Goal: Check status: Check status

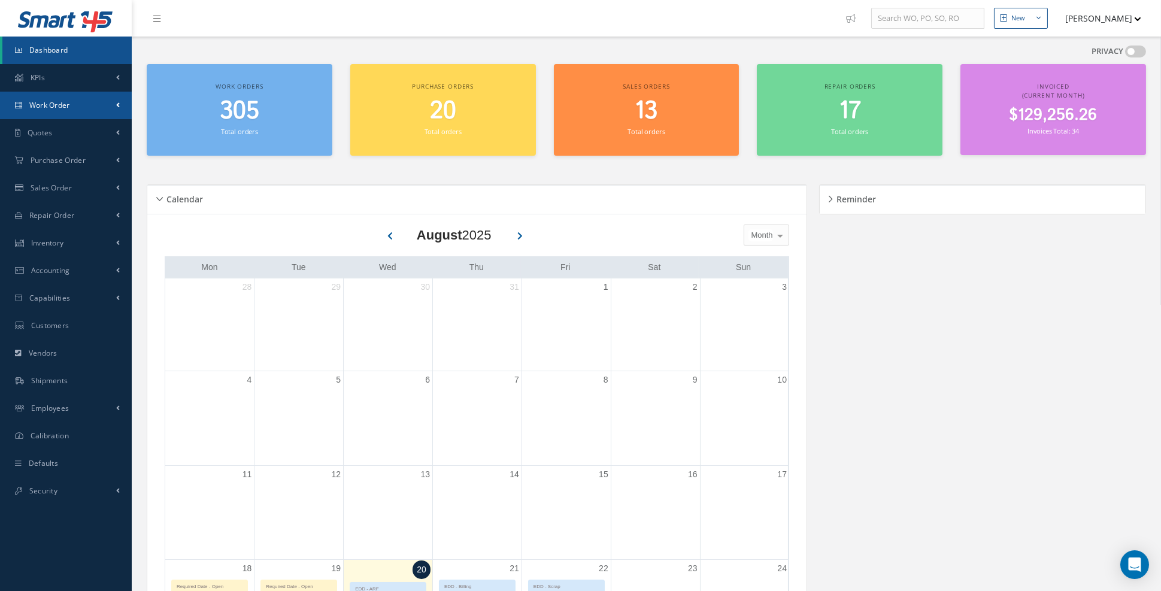
click at [105, 105] on link "Work Order" at bounding box center [66, 106] width 132 height 28
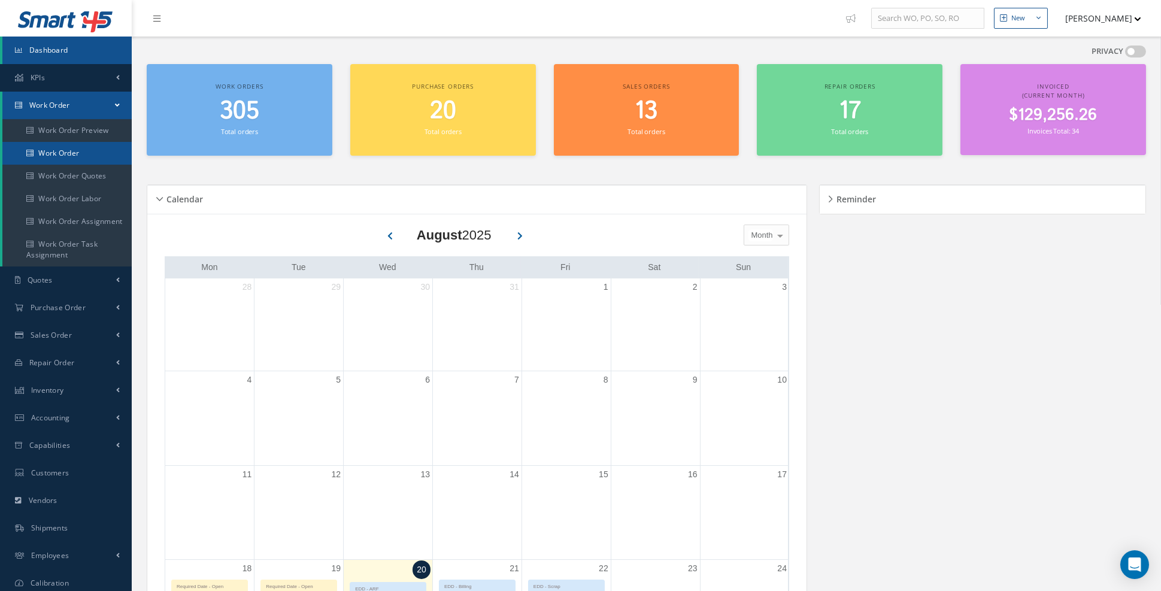
click at [76, 150] on link "Work Order" at bounding box center [66, 153] width 129 height 23
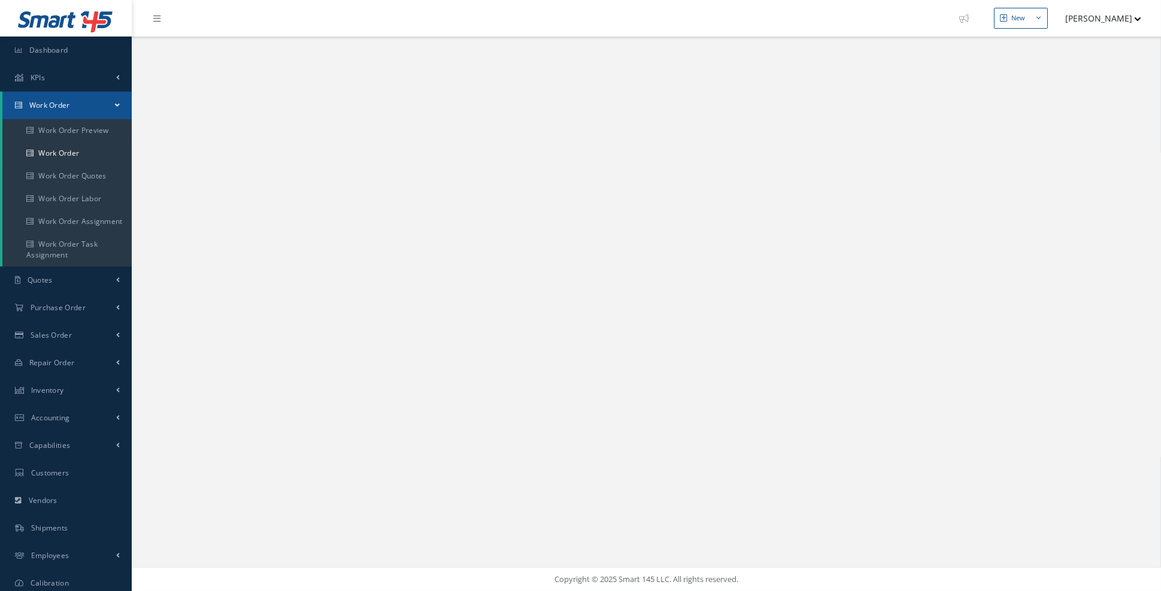
select select "25"
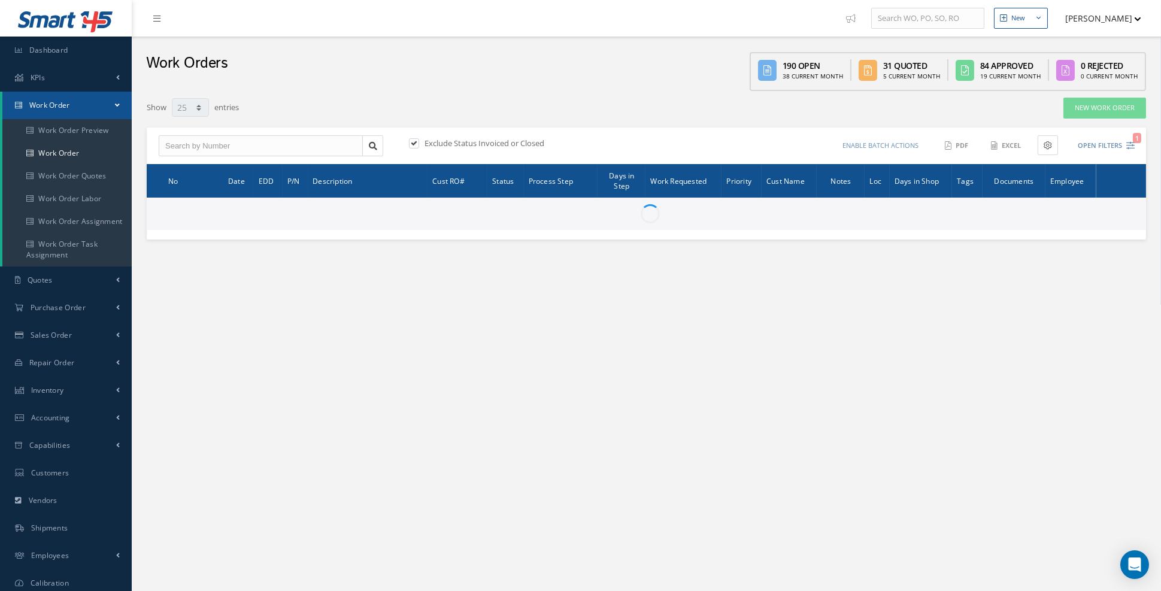
type input "All Work Request"
type input "All Work Performed"
type input "All Status"
type input "WO Part Status"
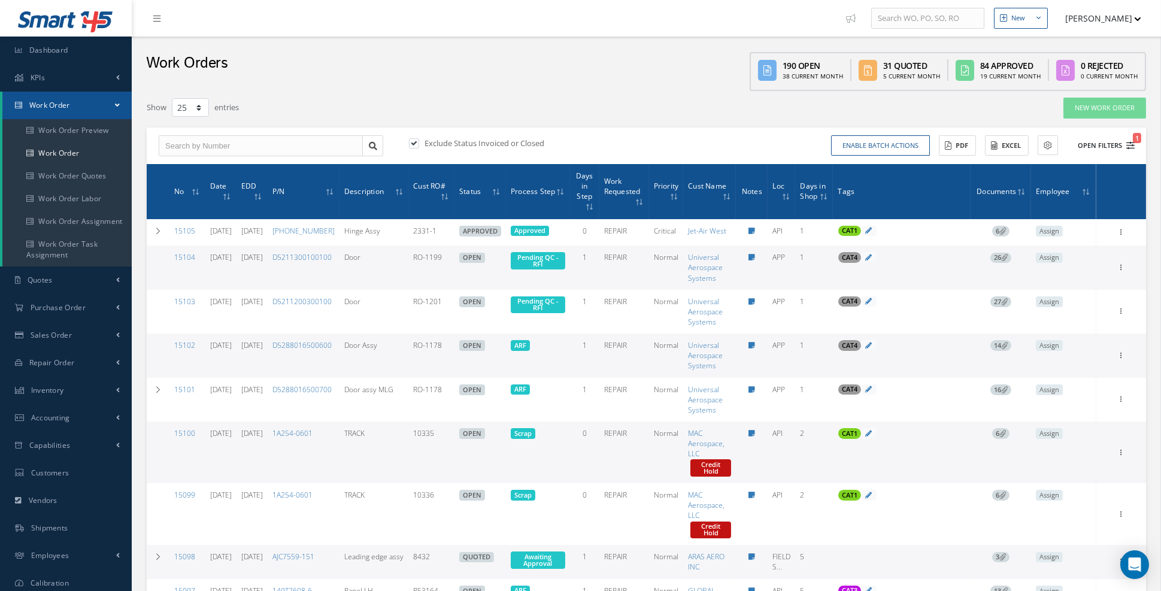
click at [1127, 143] on icon "1" at bounding box center [1131, 145] width 8 height 8
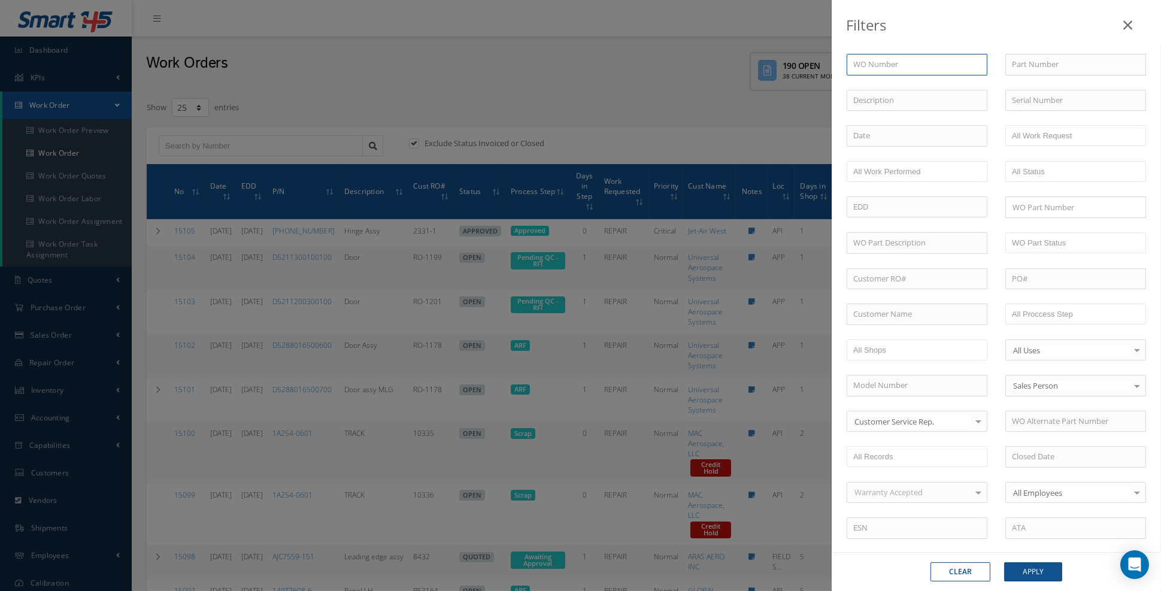
click at [919, 68] on input "text" at bounding box center [917, 65] width 141 height 22
type input "1"
type input "14"
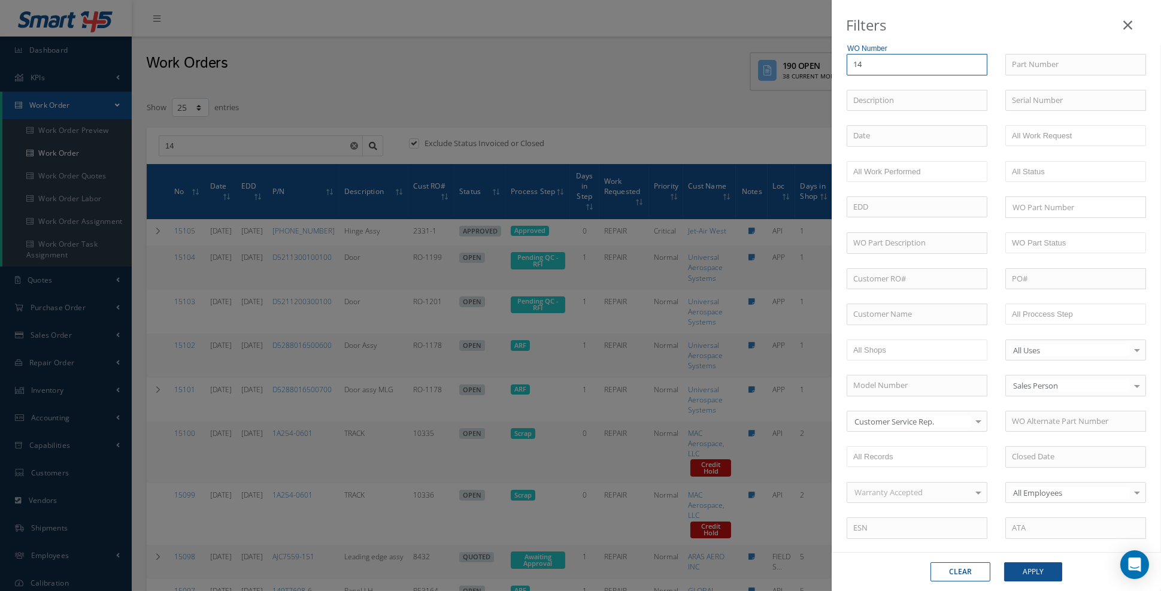
type input "147"
type input "1470"
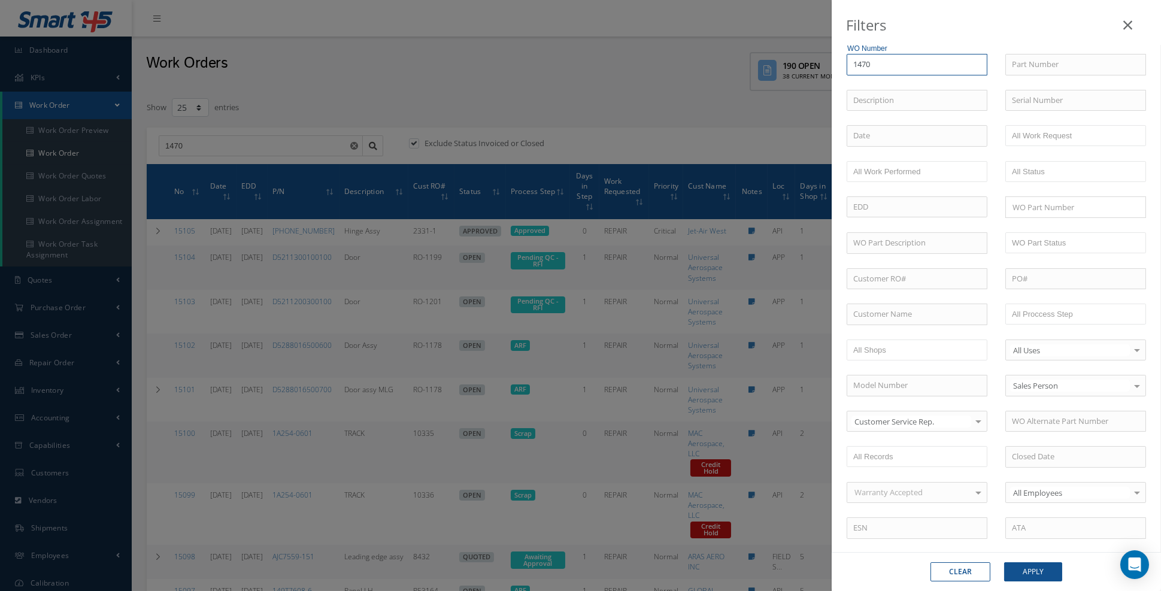
click at [1004, 562] on button "Apply" at bounding box center [1033, 571] width 58 height 19
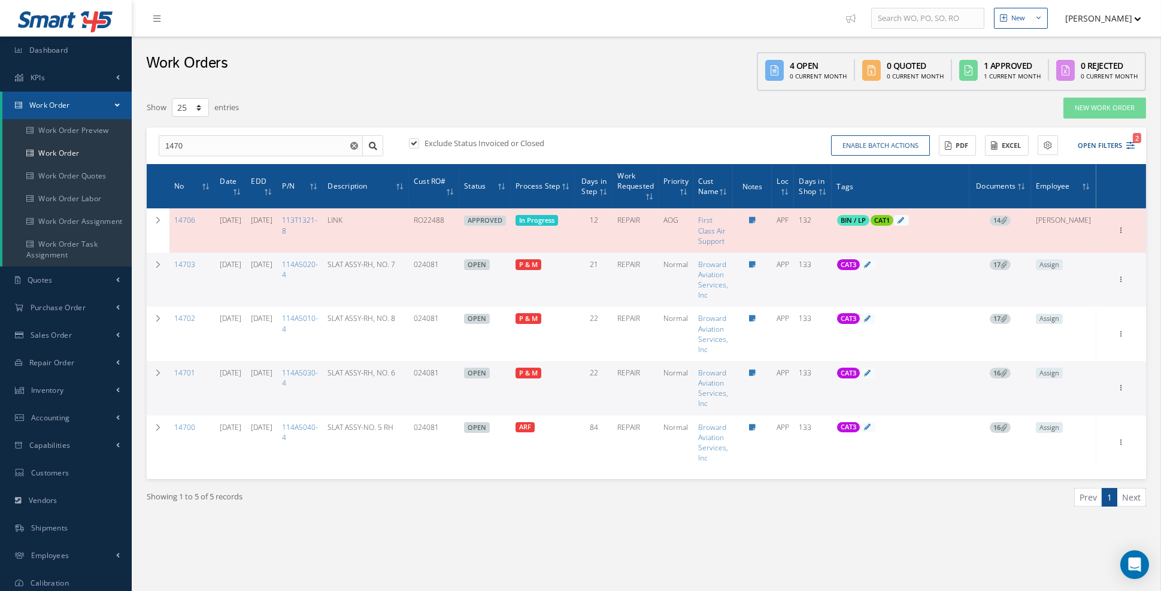
click at [532, 542] on div "Filters WO Number 1470 14866-1 14865-1 14998 14994 14984 14940 14936 14926 1492…" at bounding box center [647, 326] width 1012 height 470
click at [146, 220] on div "Filters WO Number 1470 14866-1 14865-1 14998 14994 14984 14940 14936 14926 1492…" at bounding box center [647, 317] width 1018 height 440
click at [154, 222] on icon at bounding box center [158, 220] width 8 height 7
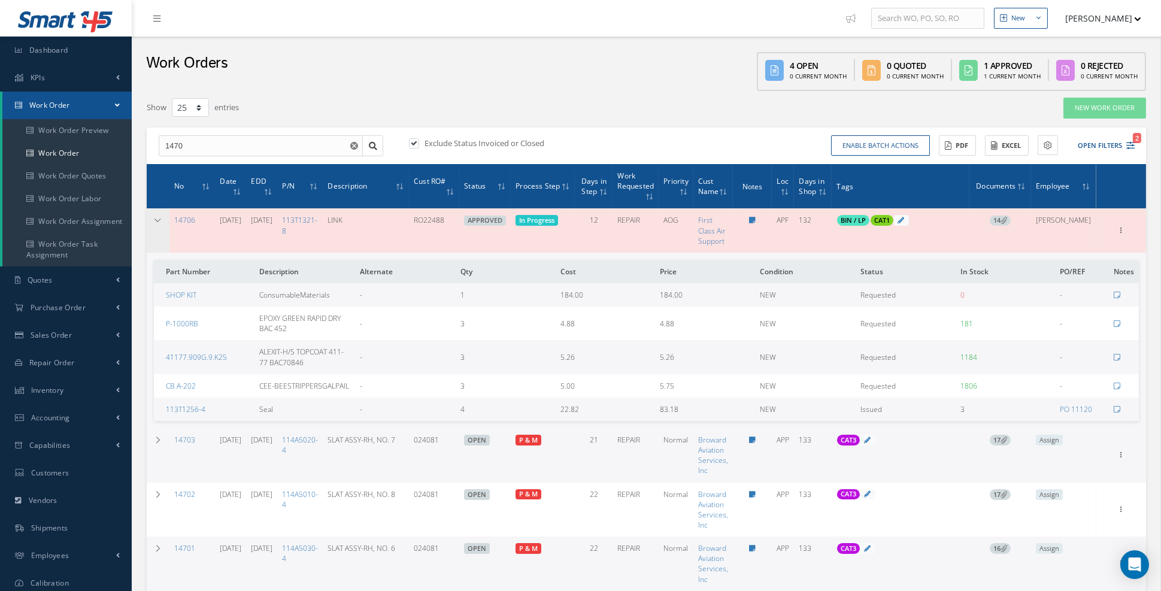
click at [162, 224] on td at bounding box center [158, 230] width 23 height 44
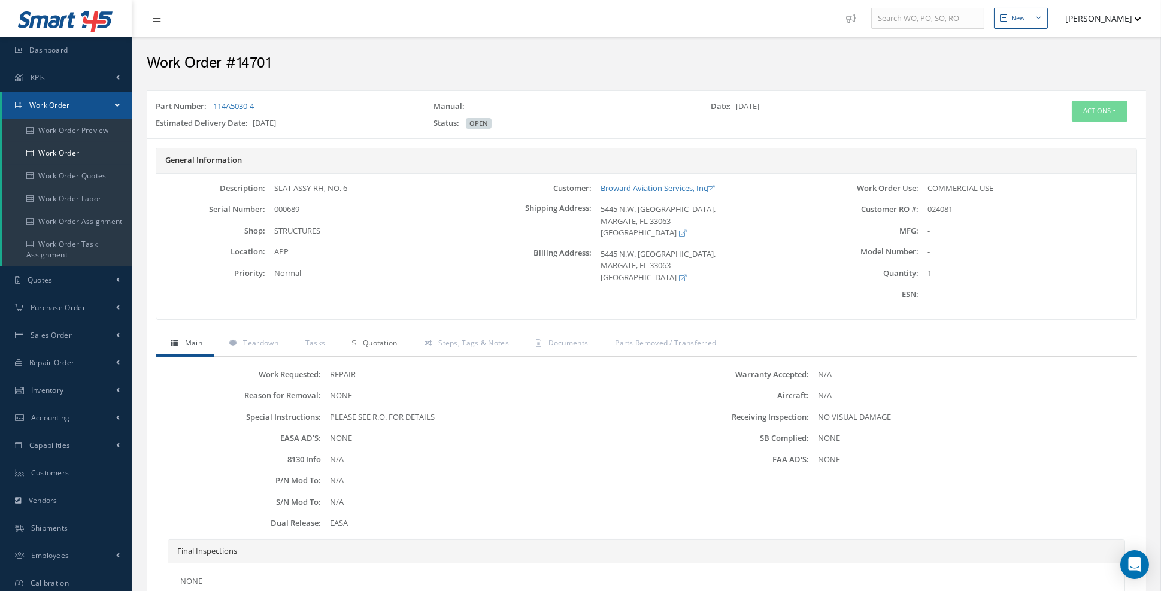
click at [373, 342] on span "Quotation" at bounding box center [380, 343] width 35 height 10
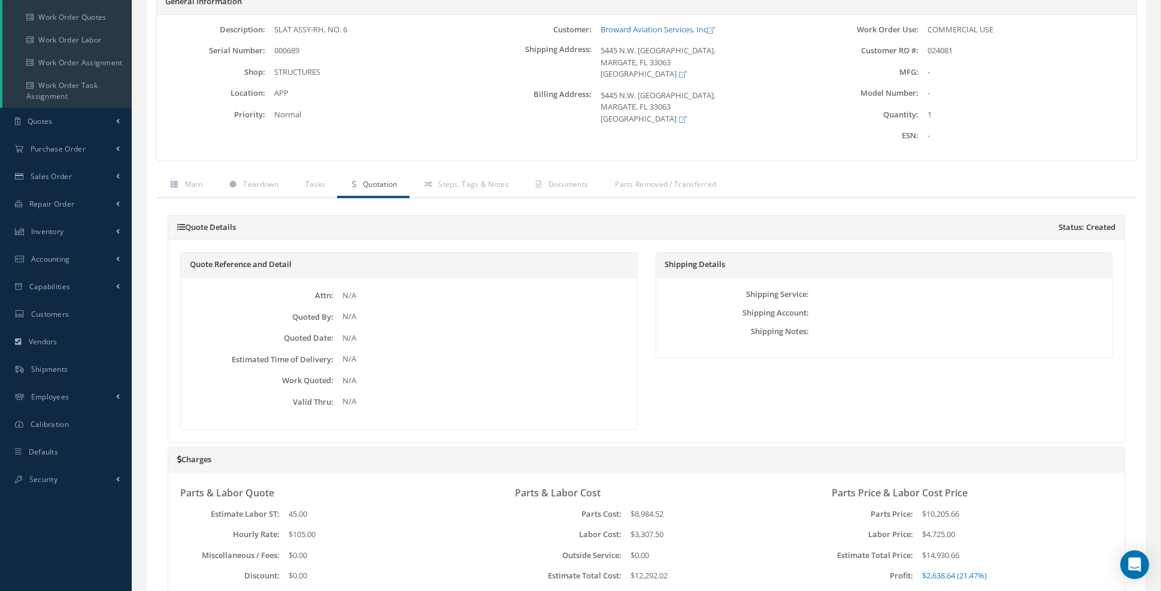
scroll to position [158, 0]
click at [573, 181] on span "Documents" at bounding box center [569, 185] width 40 height 10
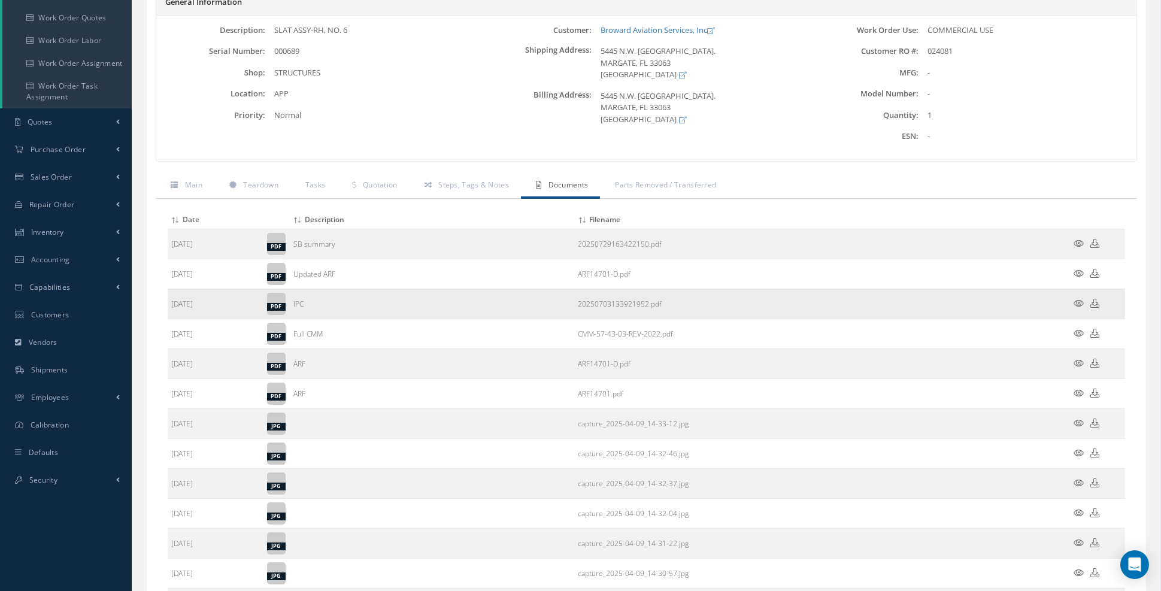
click at [1078, 299] on icon at bounding box center [1080, 303] width 10 height 9
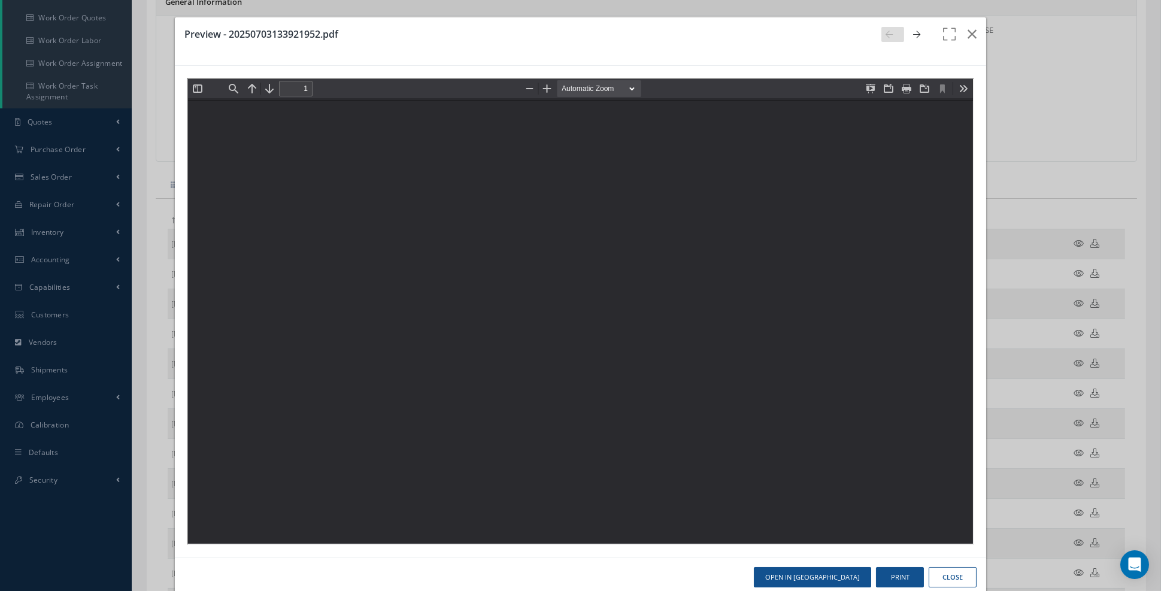
scroll to position [0, 0]
type input "0"
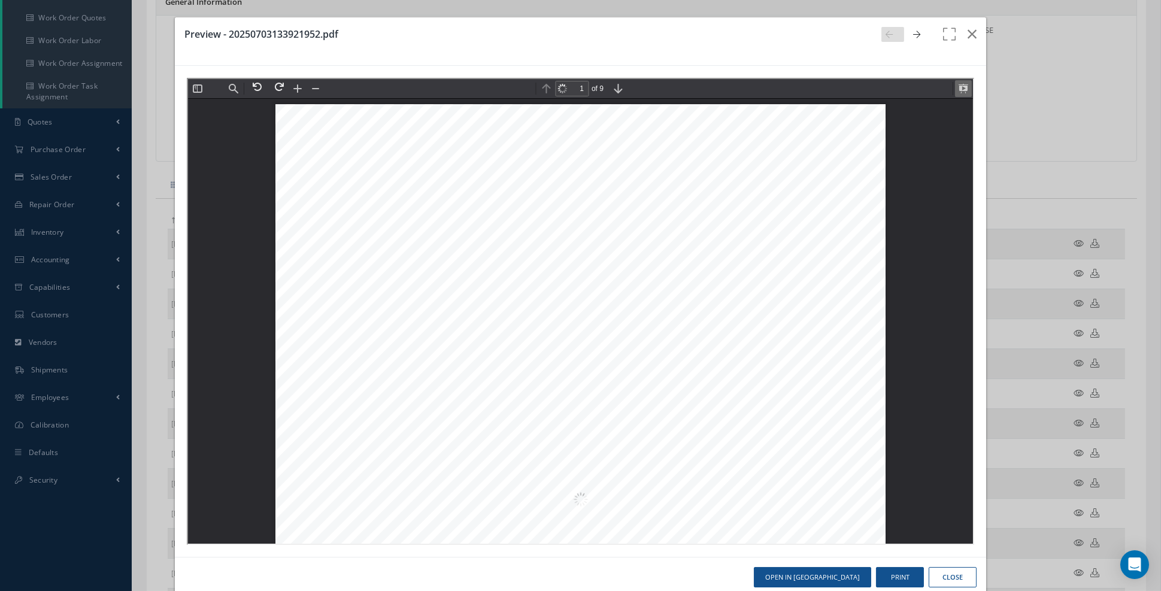
scroll to position [5, 0]
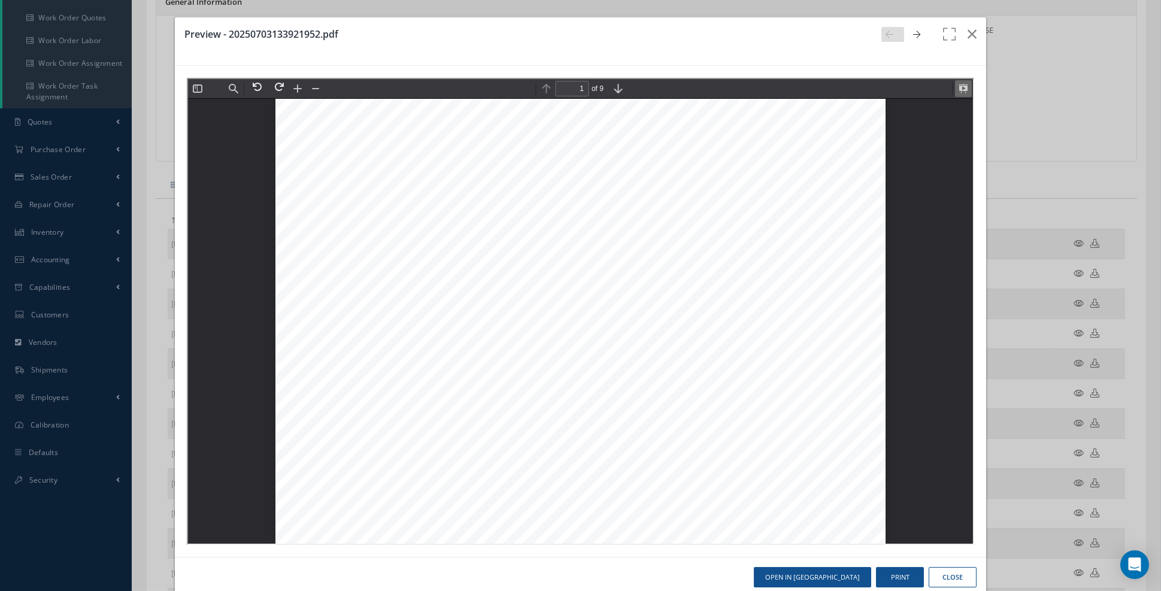
click at [967, 87] on button at bounding box center [962, 87] width 17 height 17
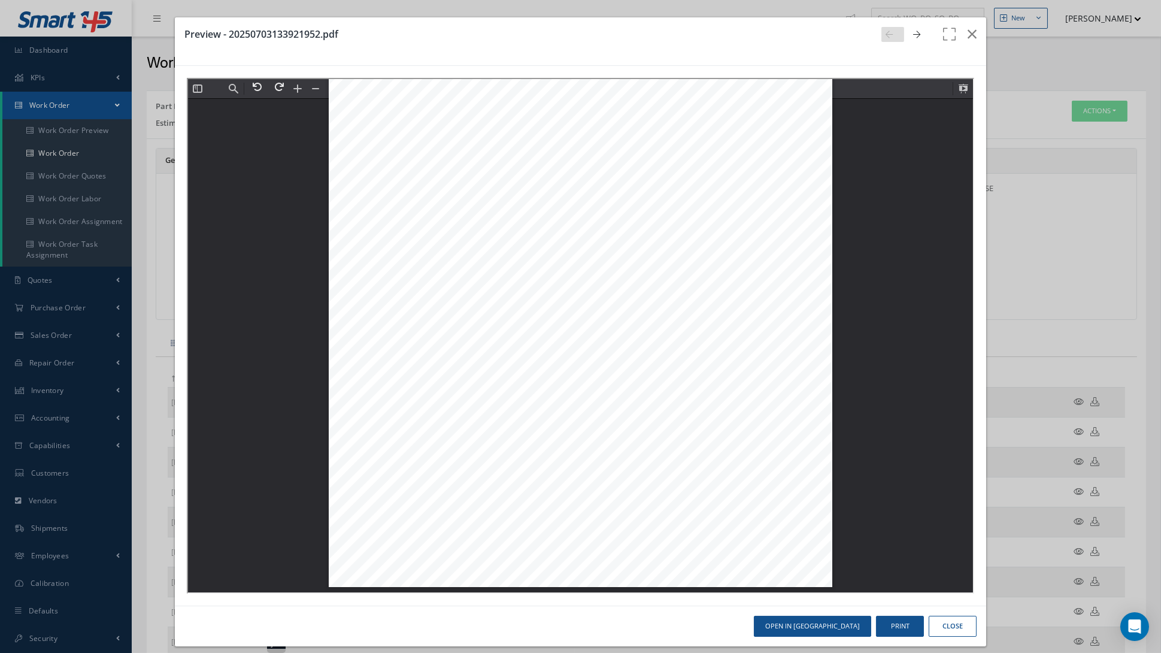
scroll to position [7252, 0]
type input "4"
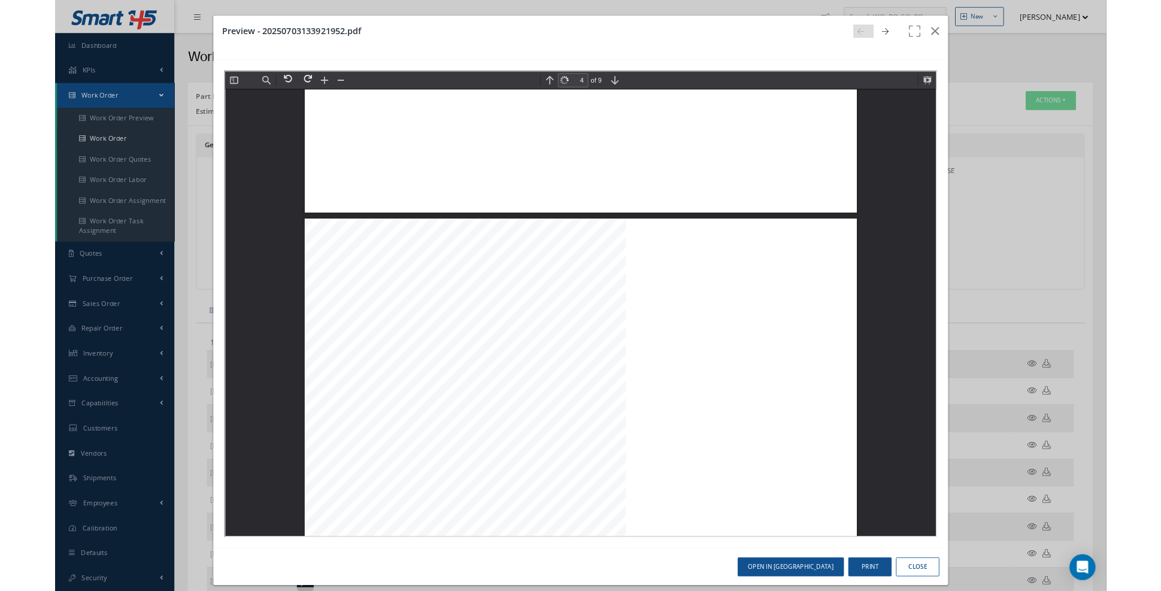
scroll to position [2394, 0]
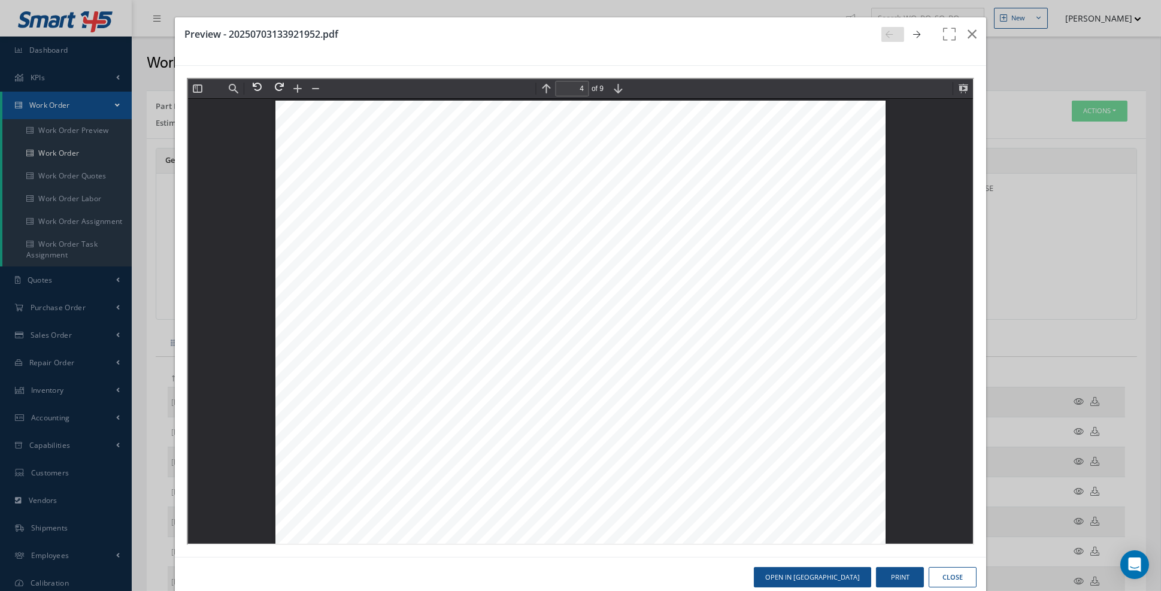
click at [599, 210] on div "Page 4" at bounding box center [579, 494] width 610 height 790
click at [975, 35] on icon "button" at bounding box center [972, 34] width 9 height 14
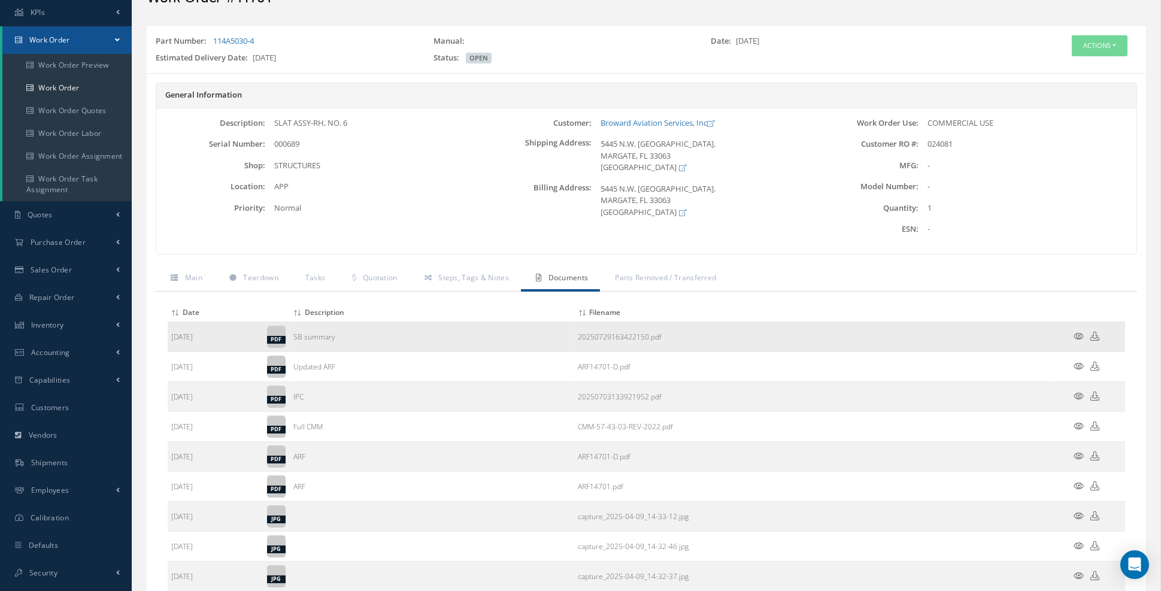
scroll to position [84, 0]
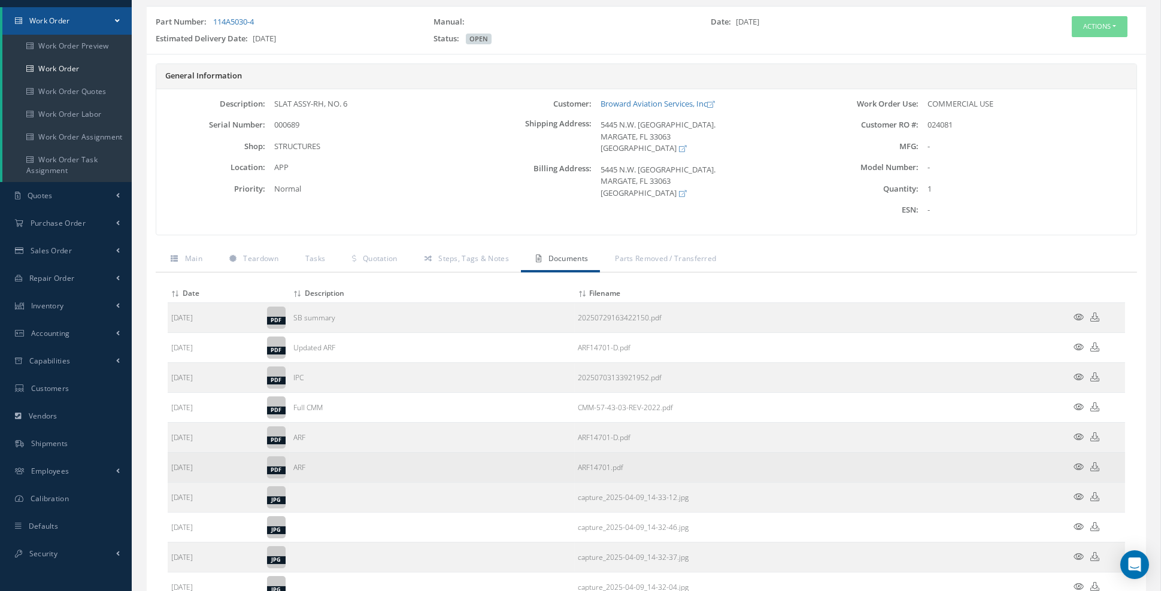
click at [1081, 462] on icon at bounding box center [1080, 466] width 10 height 9
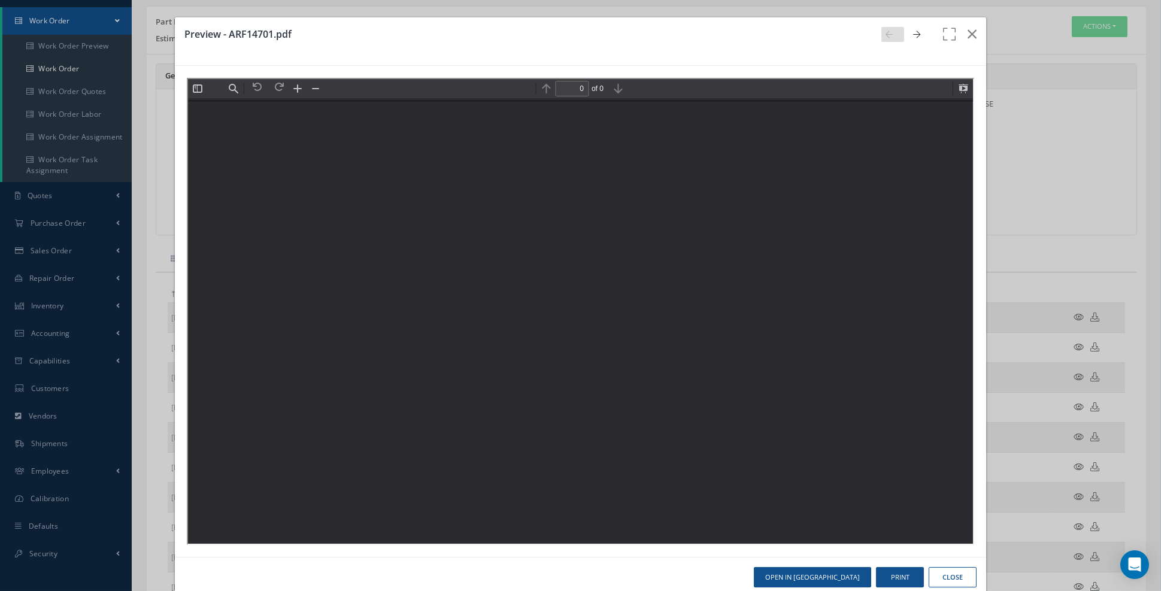
scroll to position [0, 0]
click at [969, 87] on button at bounding box center [962, 87] width 17 height 17
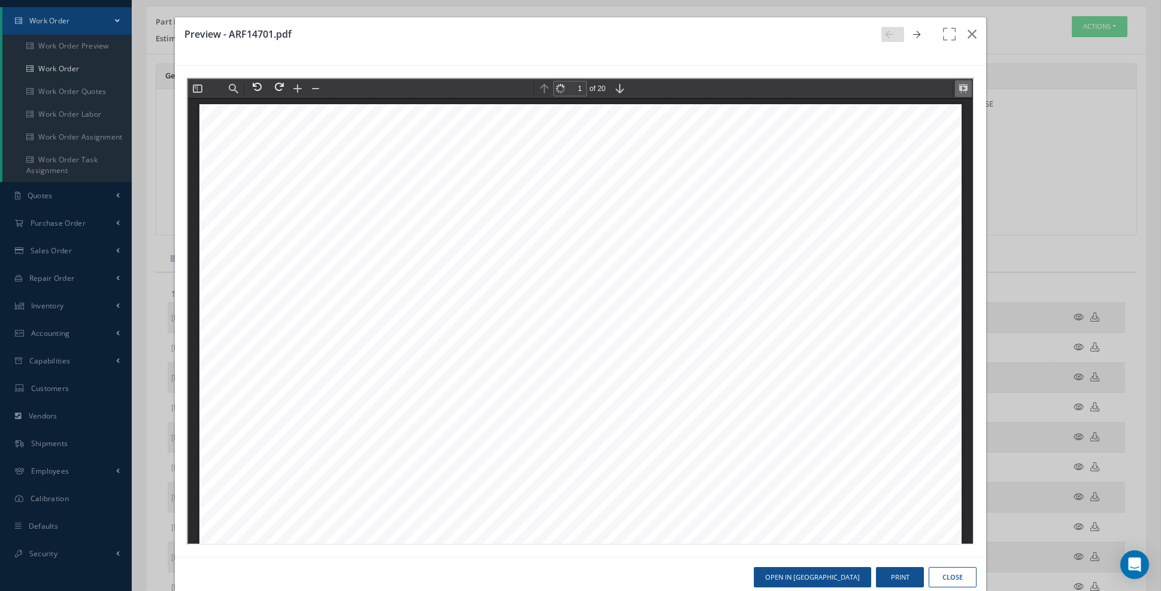
scroll to position [5, 0]
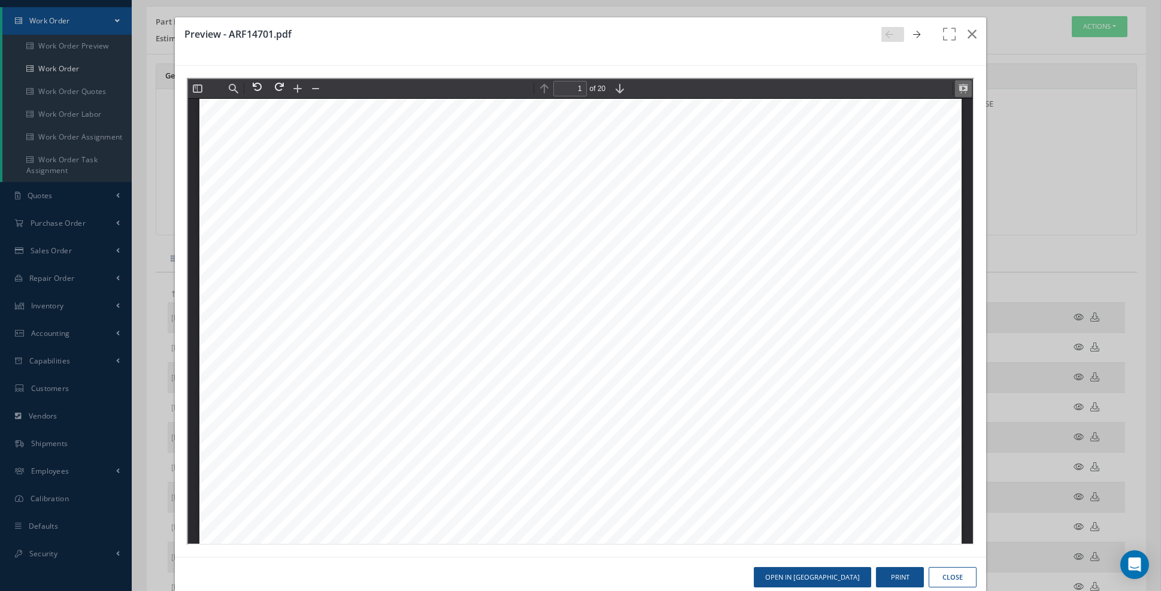
click at [969, 87] on button at bounding box center [962, 87] width 17 height 17
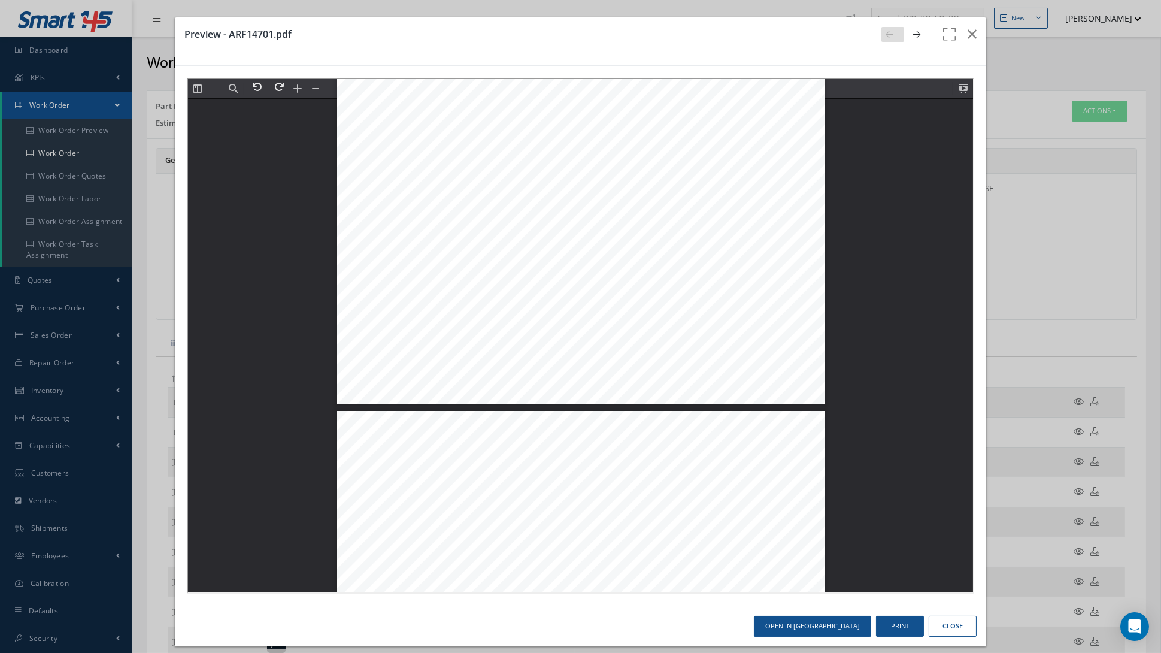
scroll to position [1814, 0]
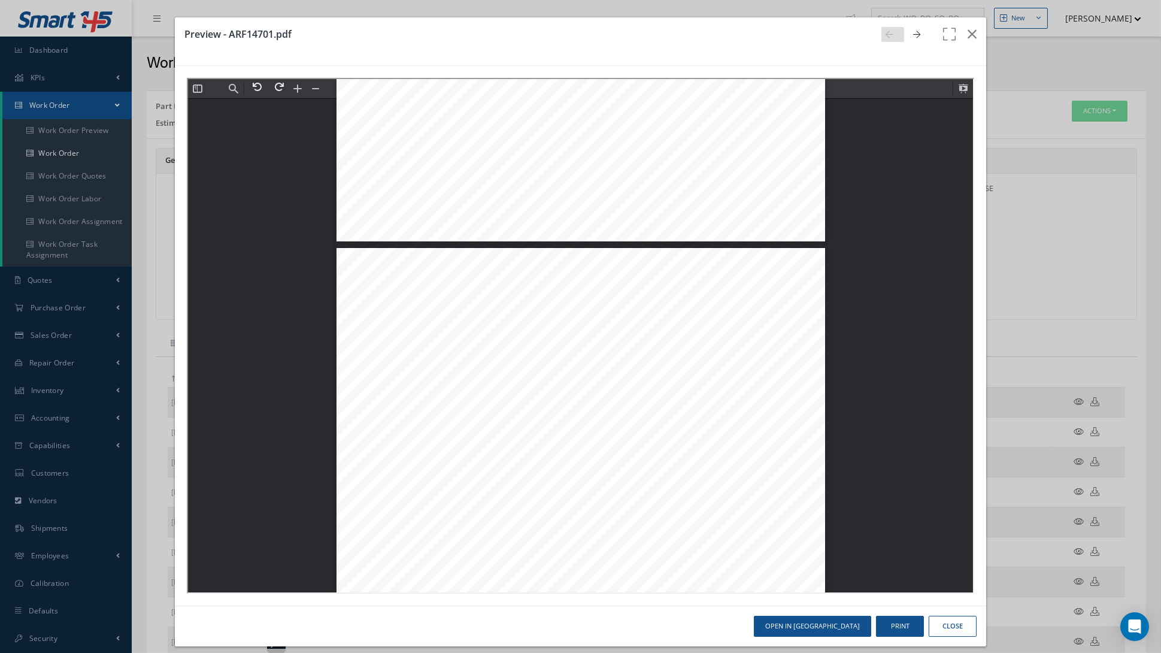
type input "1"
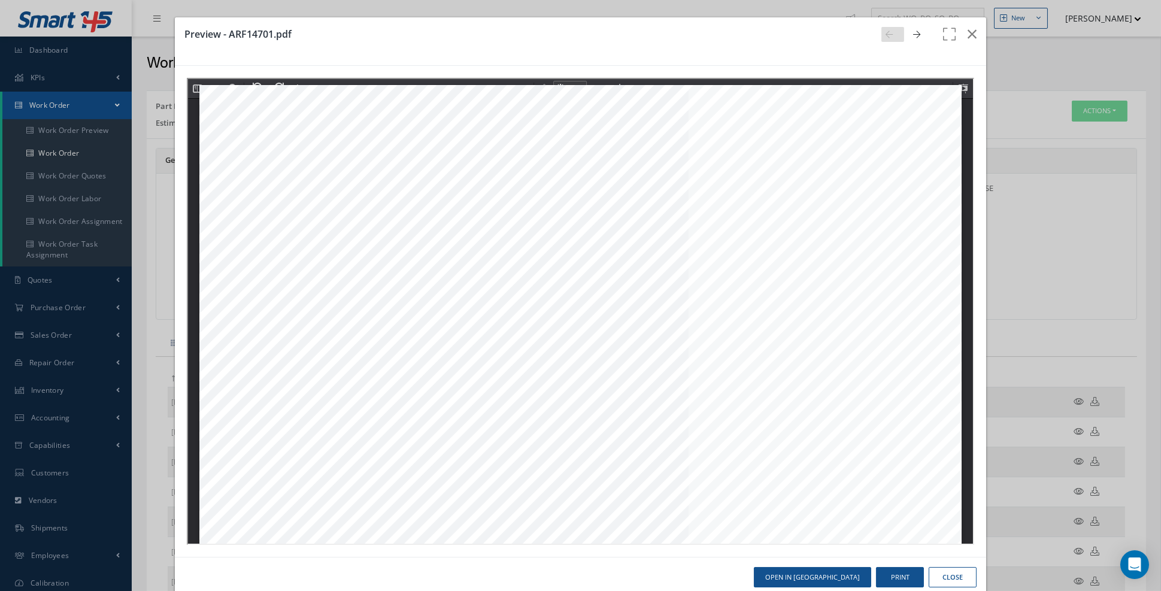
scroll to position [5, 0]
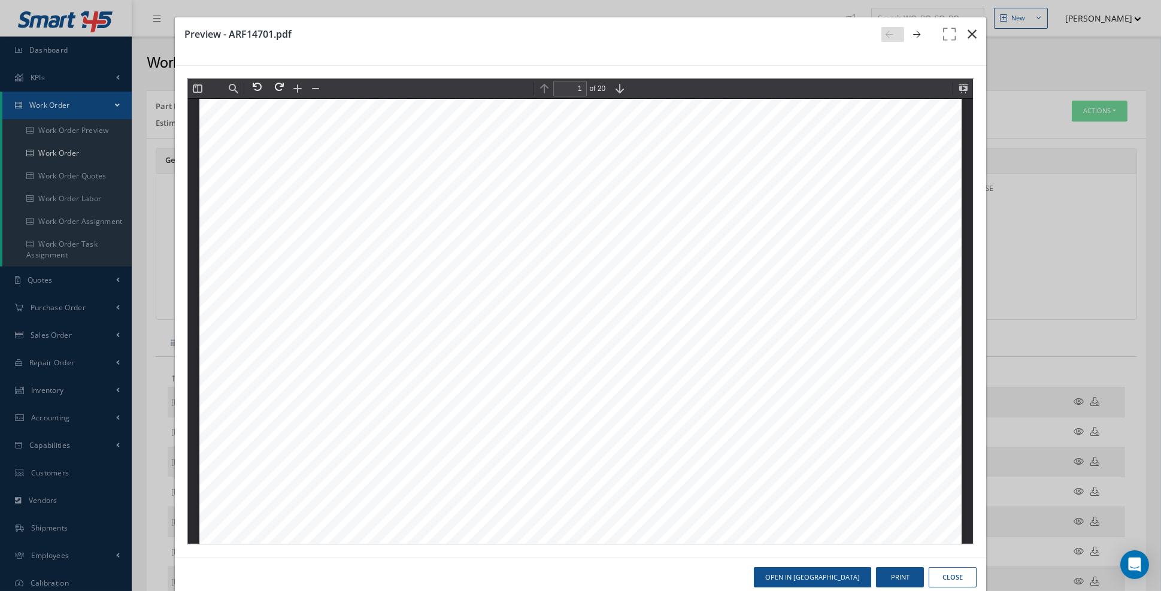
click at [975, 37] on icon "button" at bounding box center [972, 34] width 9 height 14
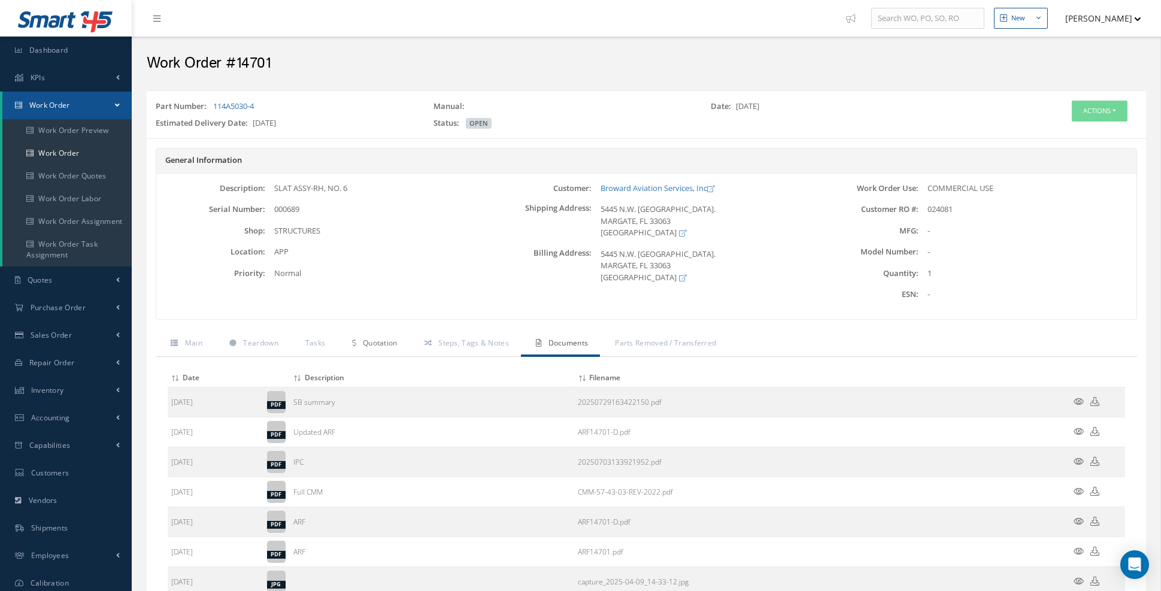
click at [385, 341] on span "Quotation" at bounding box center [380, 343] width 35 height 10
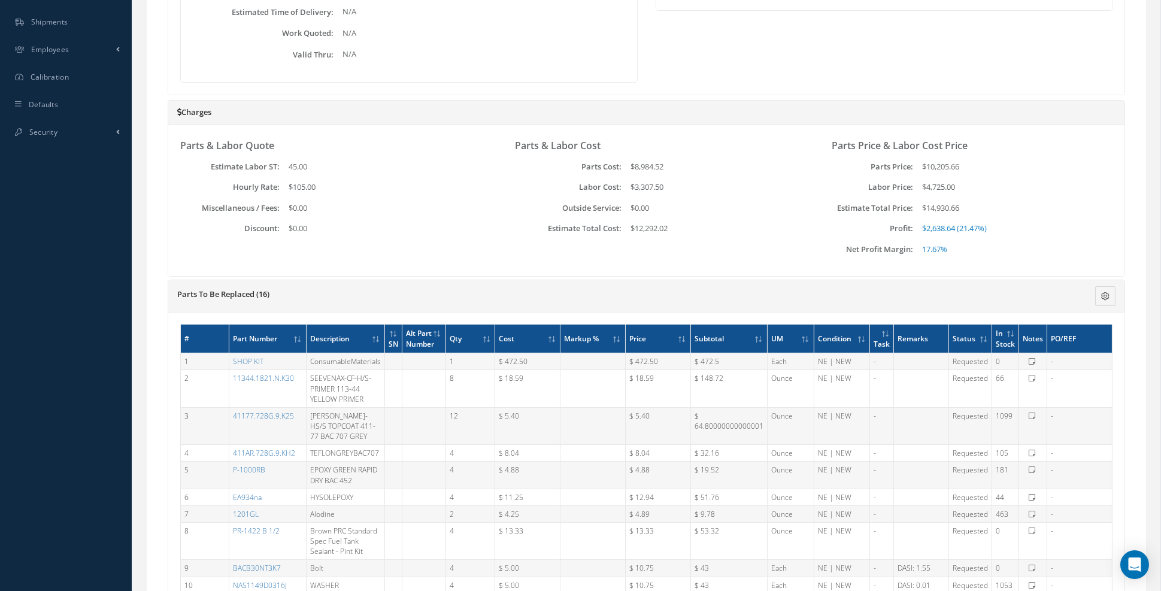
scroll to position [0, 0]
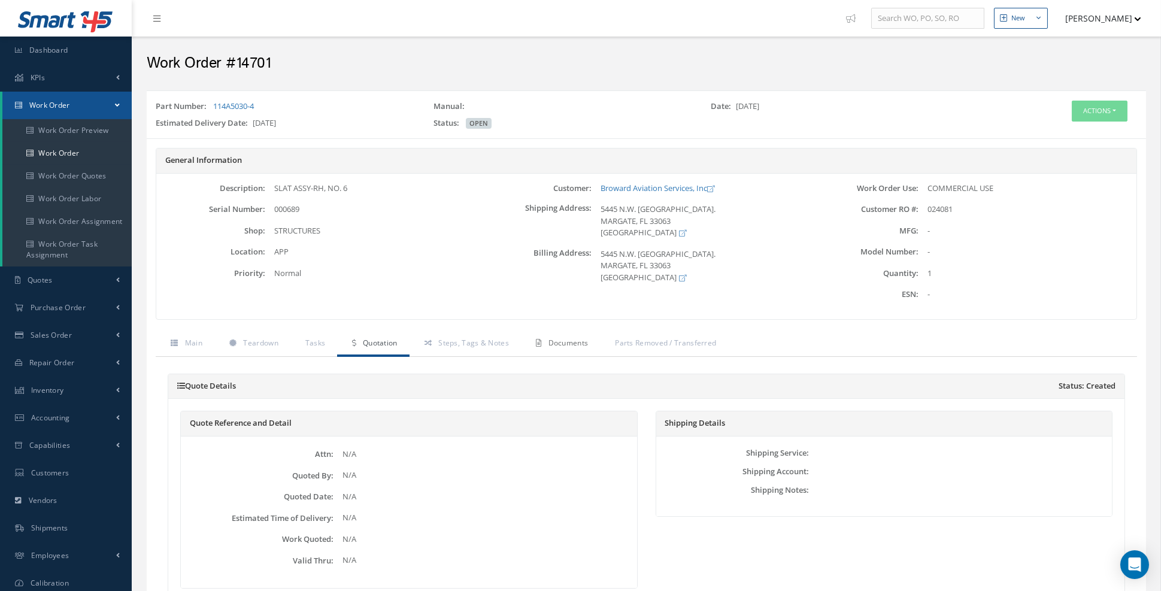
click at [560, 346] on link "Documents" at bounding box center [560, 344] width 79 height 25
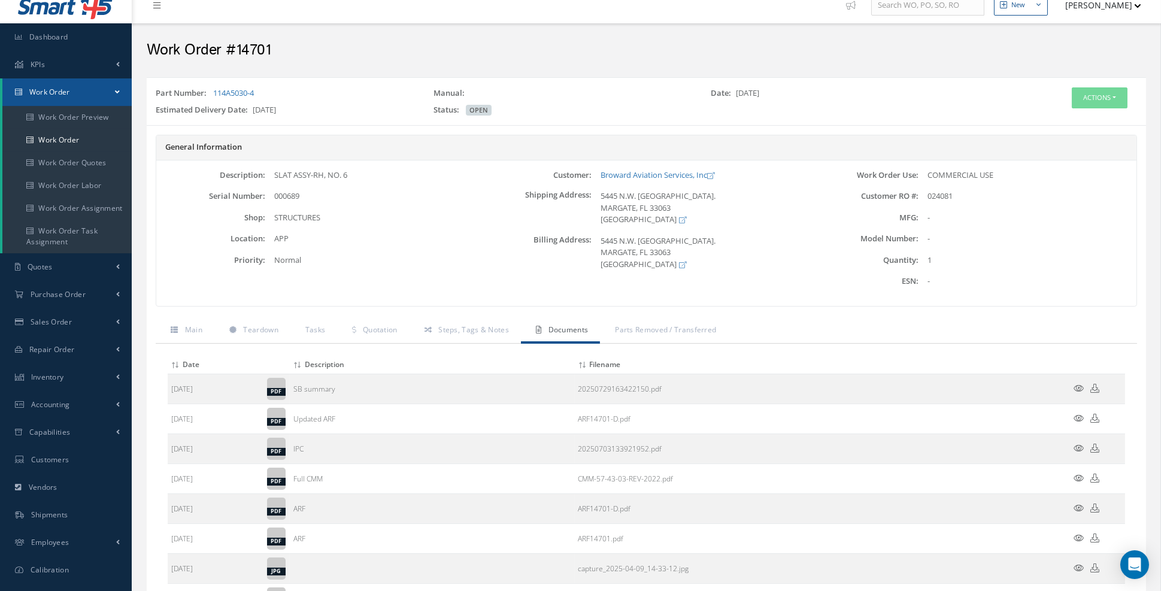
scroll to position [16, 0]
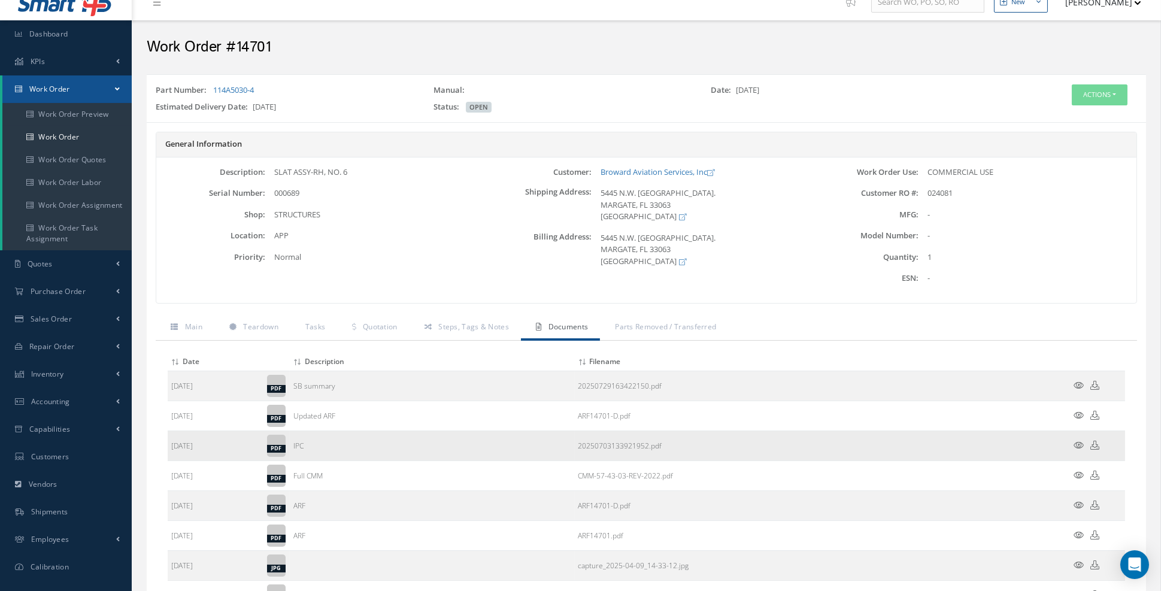
click at [1078, 443] on icon at bounding box center [1080, 445] width 10 height 9
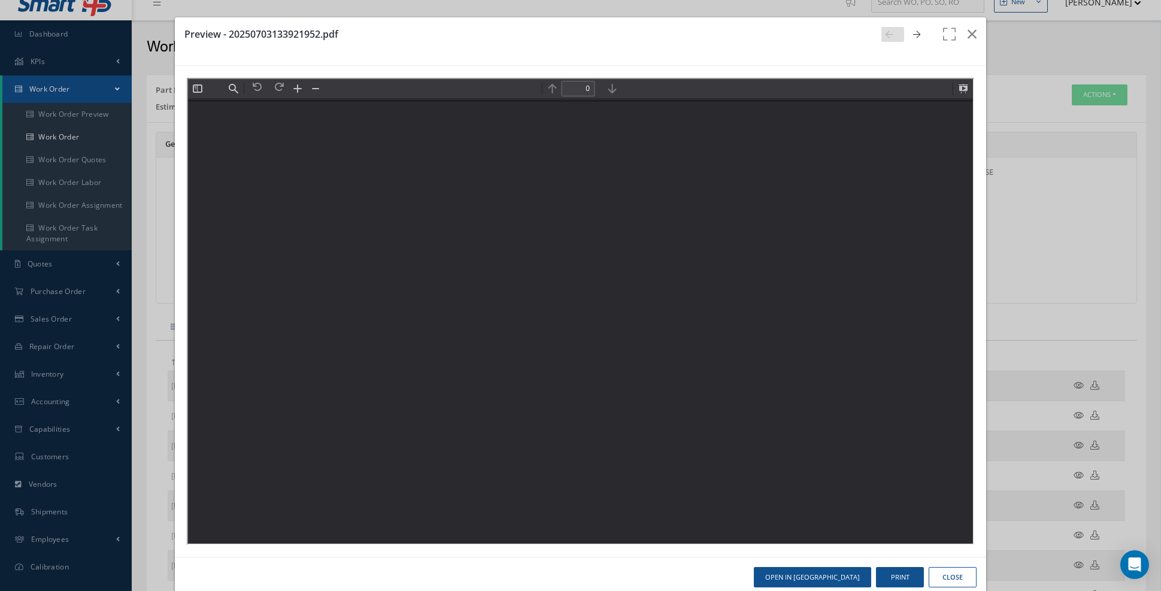
scroll to position [0, 0]
type input "4"
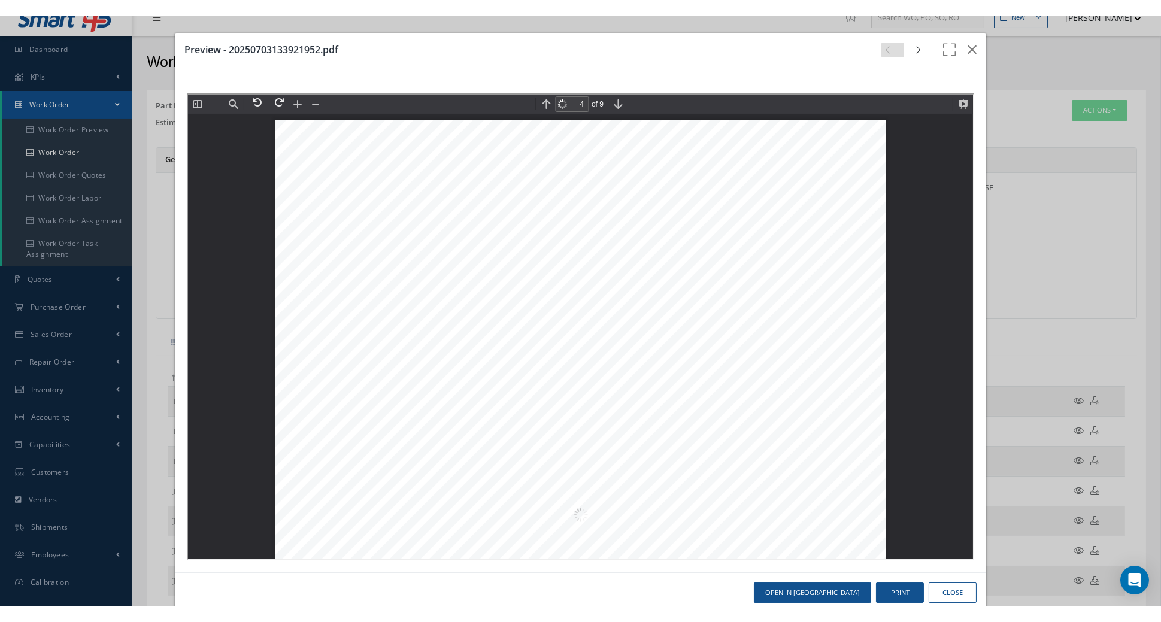
scroll to position [2394, 0]
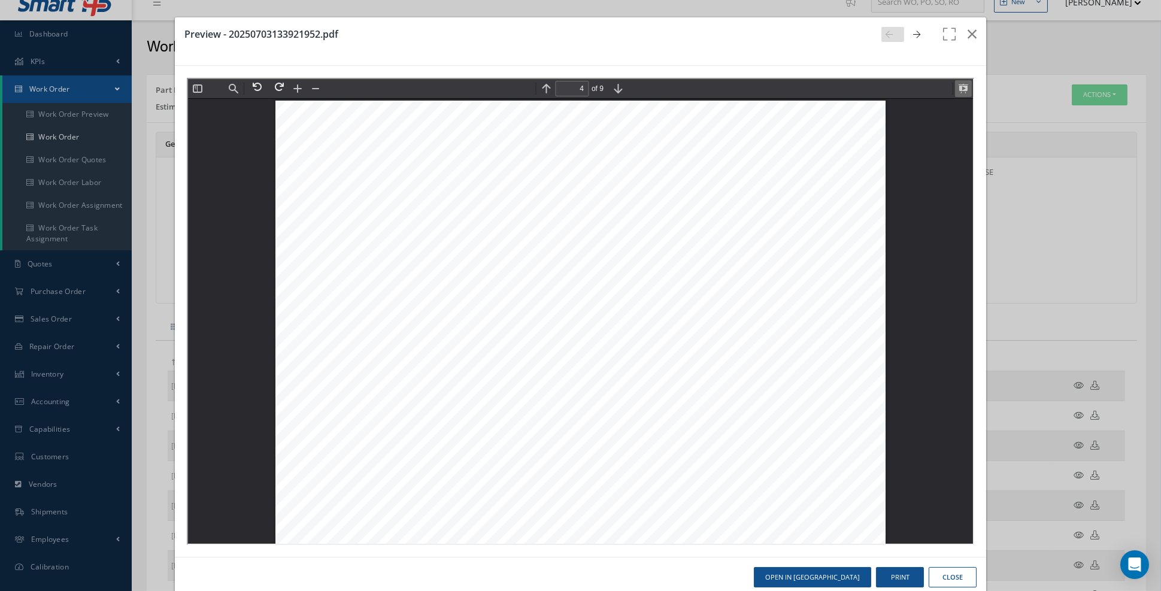
click at [964, 89] on button at bounding box center [962, 87] width 17 height 17
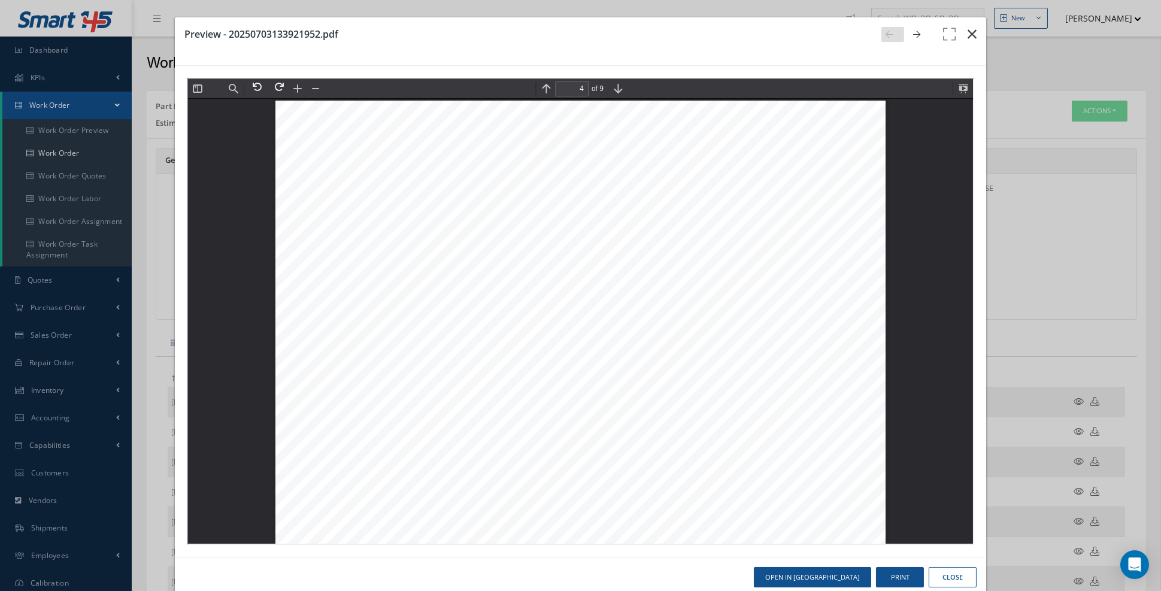
click at [975, 35] on icon "button" at bounding box center [972, 34] width 9 height 14
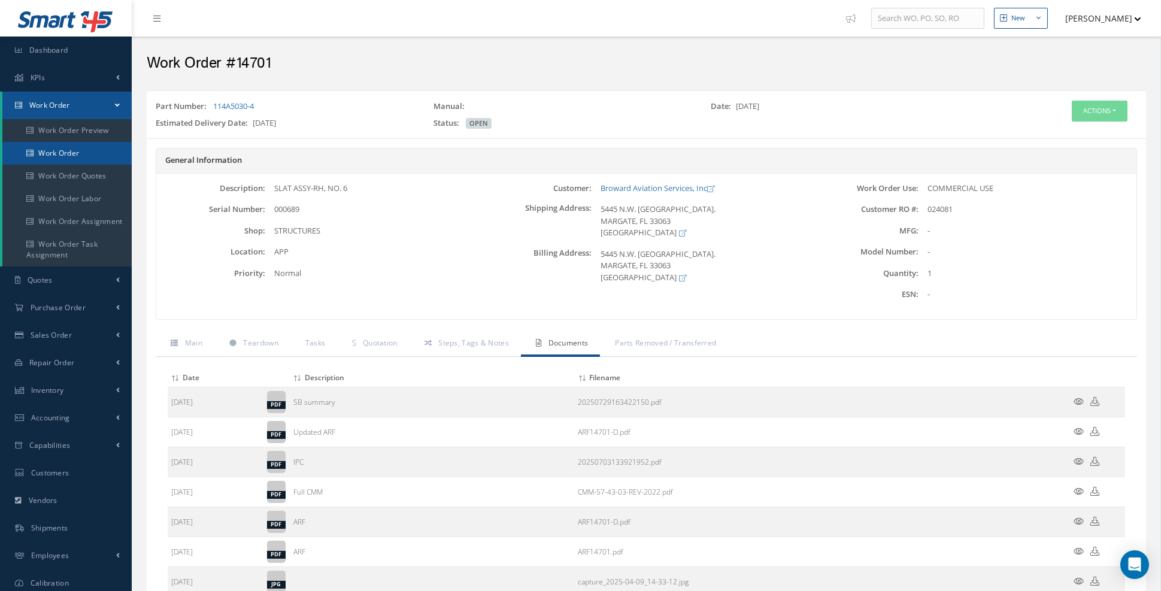
click at [71, 153] on link "Work Order" at bounding box center [66, 153] width 129 height 23
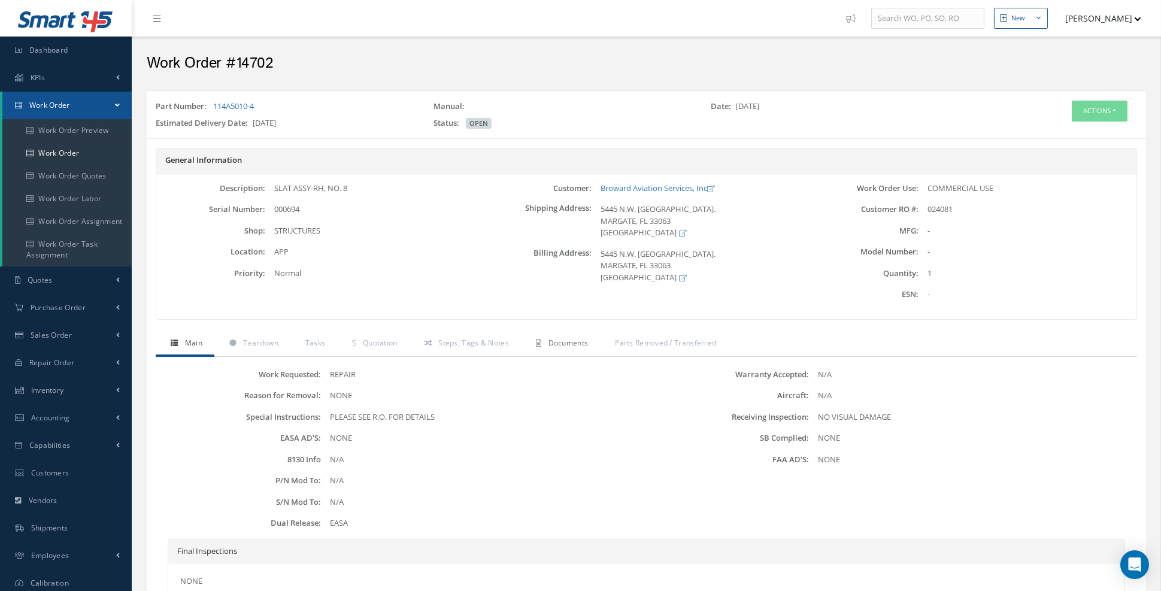
click at [564, 341] on span "Documents" at bounding box center [569, 343] width 40 height 10
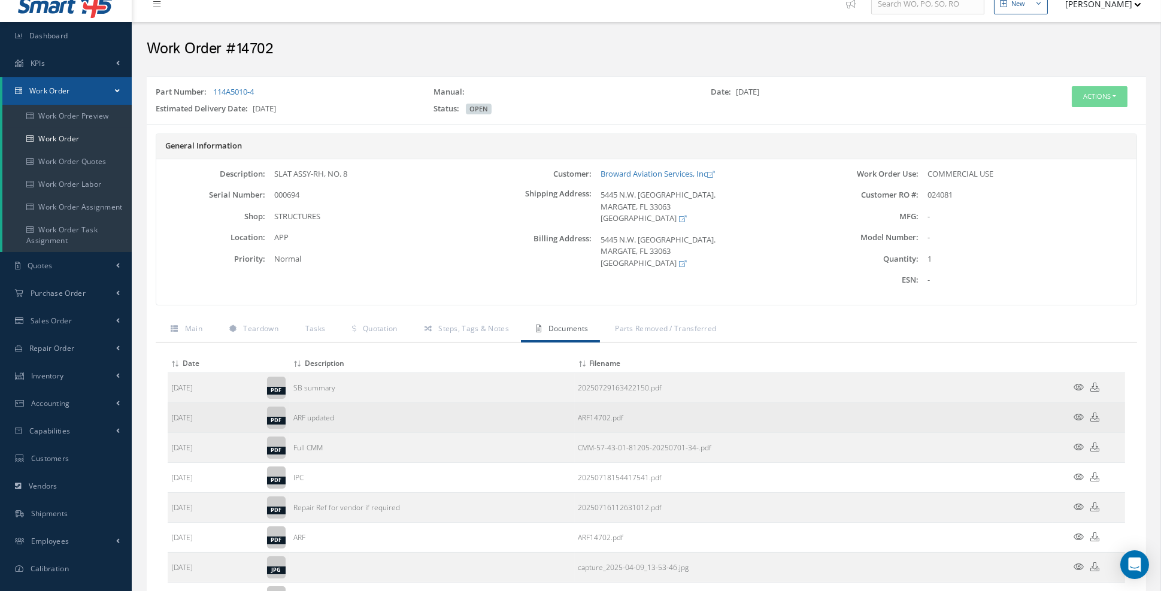
scroll to position [17, 0]
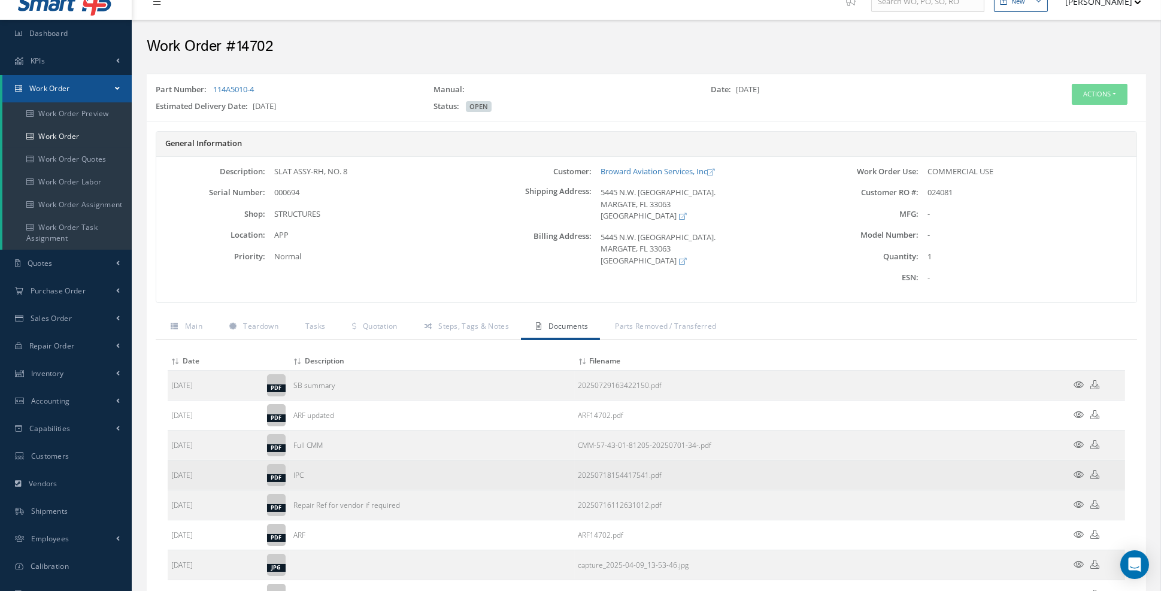
click at [1078, 471] on icon at bounding box center [1080, 474] width 10 height 9
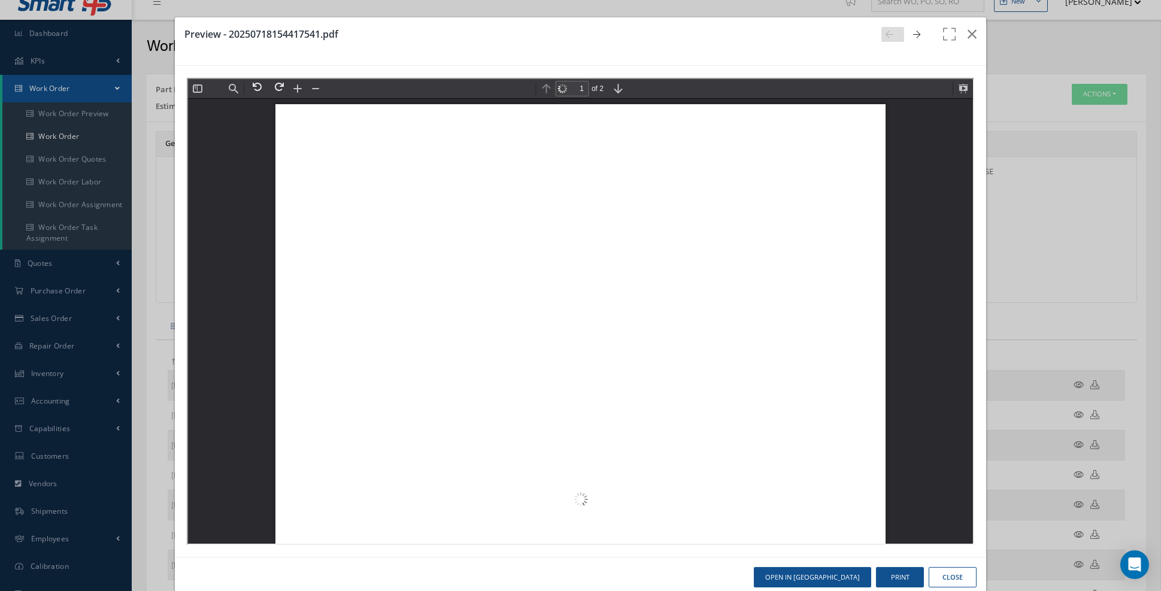
scroll to position [5, 0]
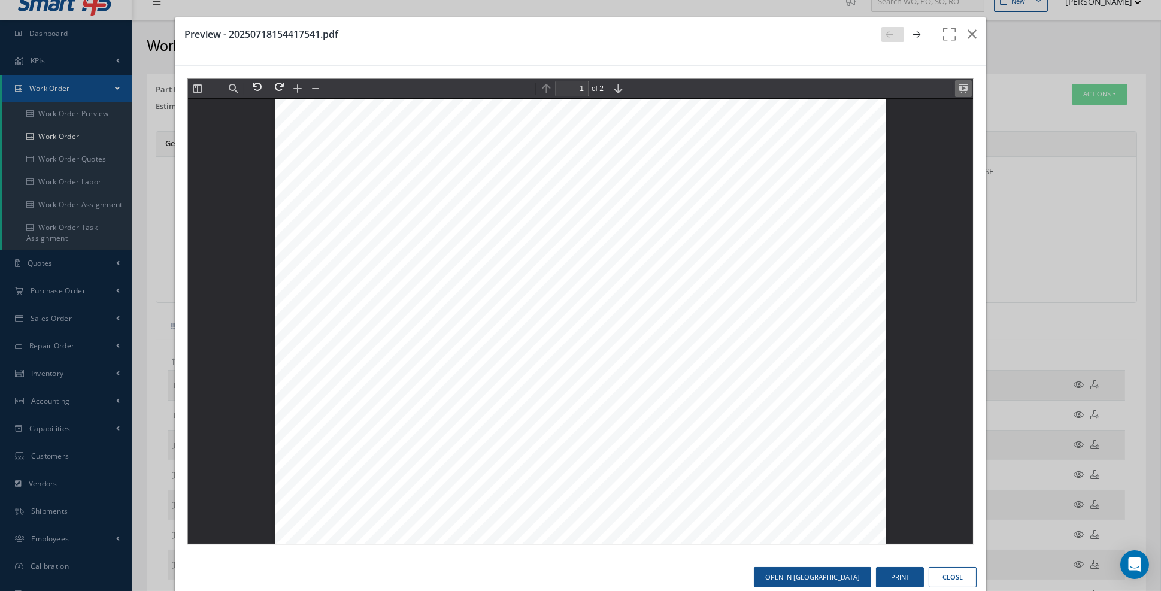
click at [965, 89] on button at bounding box center [962, 87] width 17 height 17
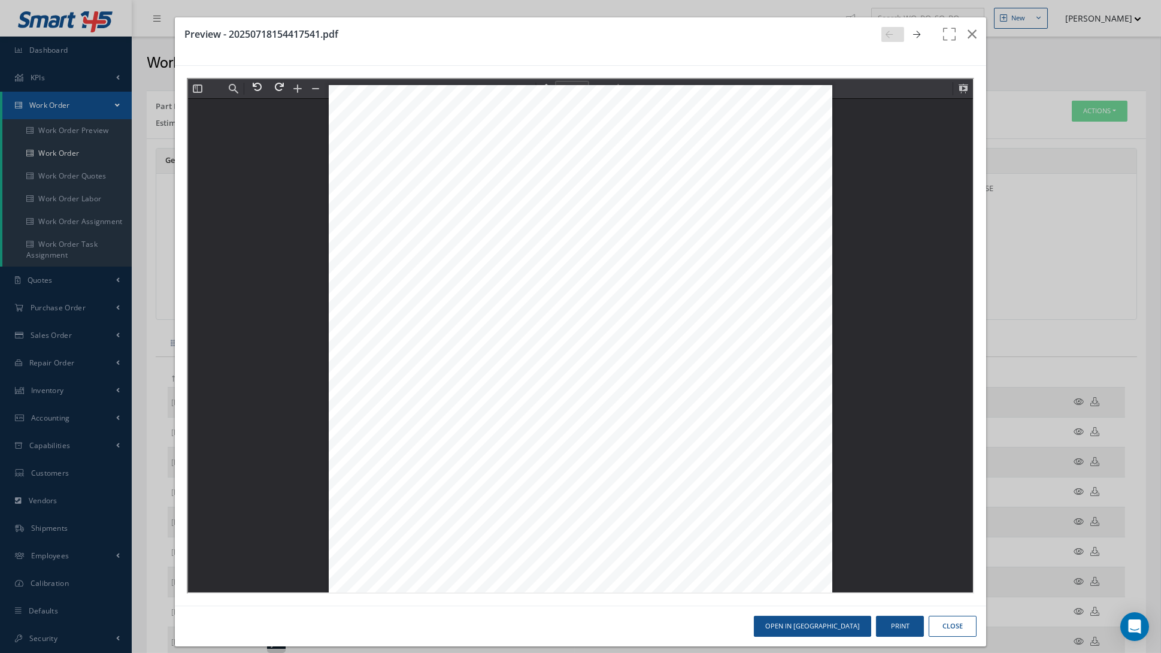
scroll to position [1813, 0]
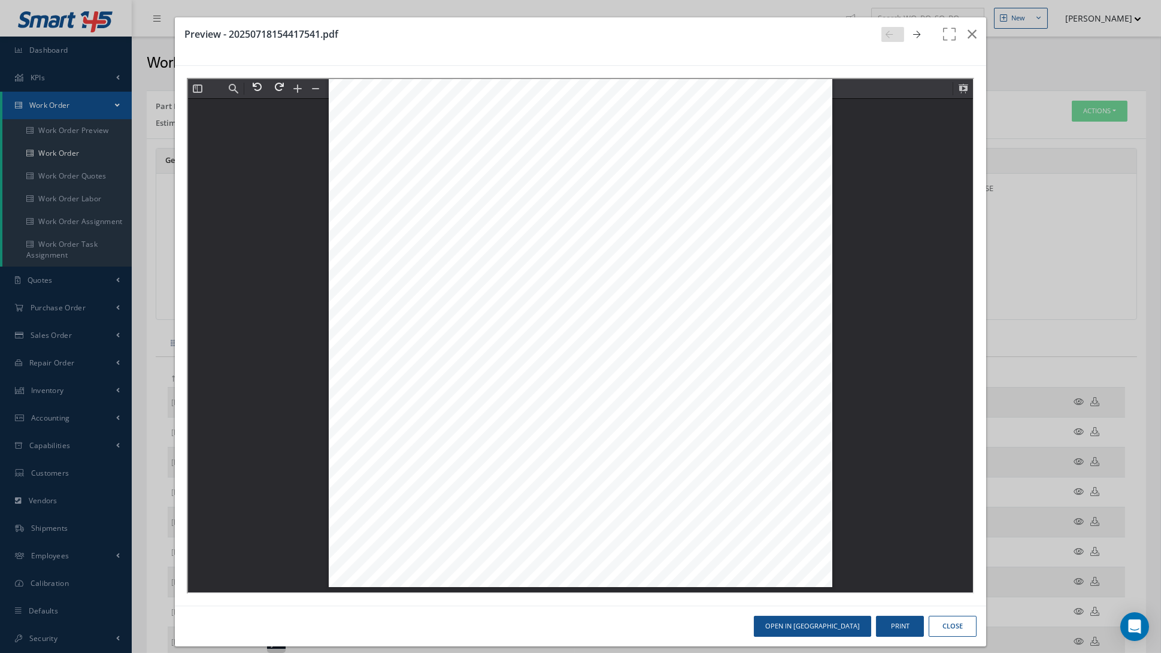
type input "1"
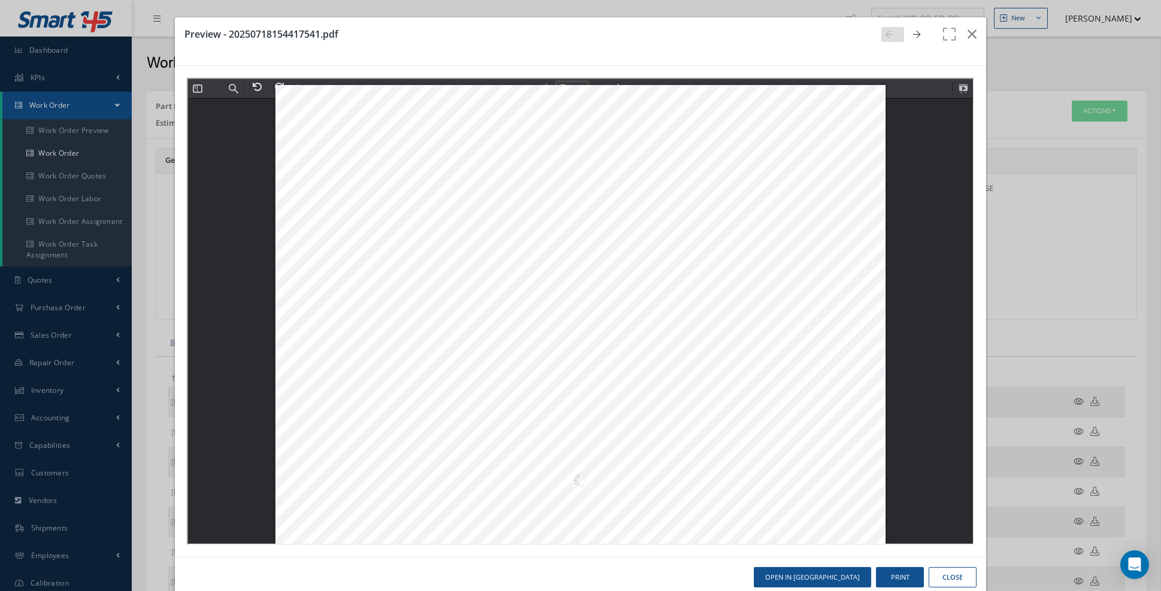
scroll to position [5, 0]
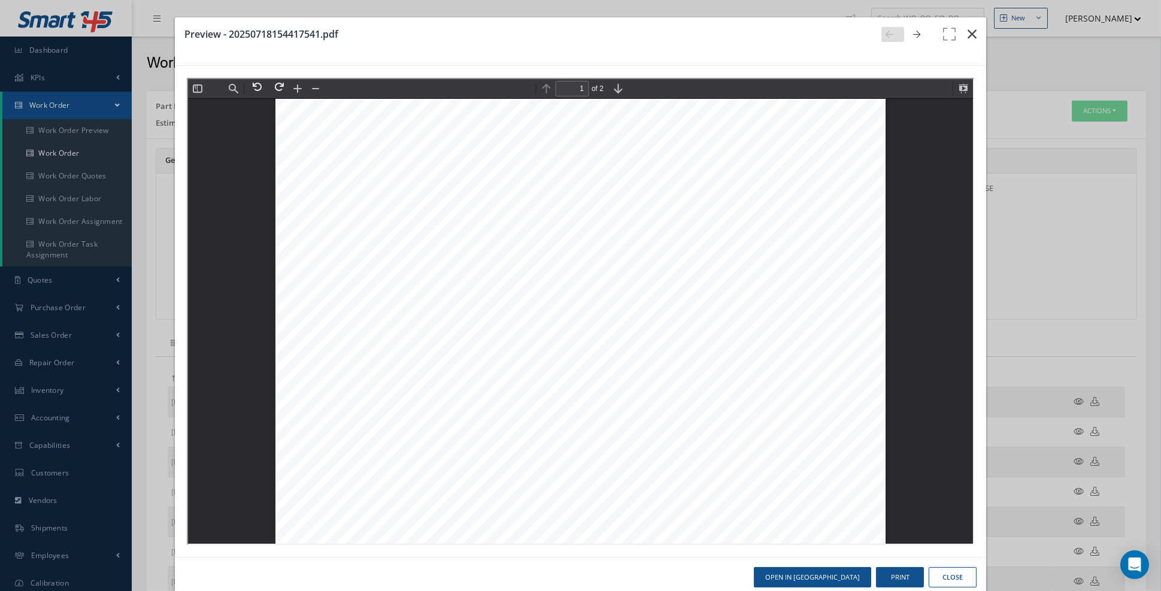
click at [972, 37] on icon "button" at bounding box center [972, 34] width 9 height 14
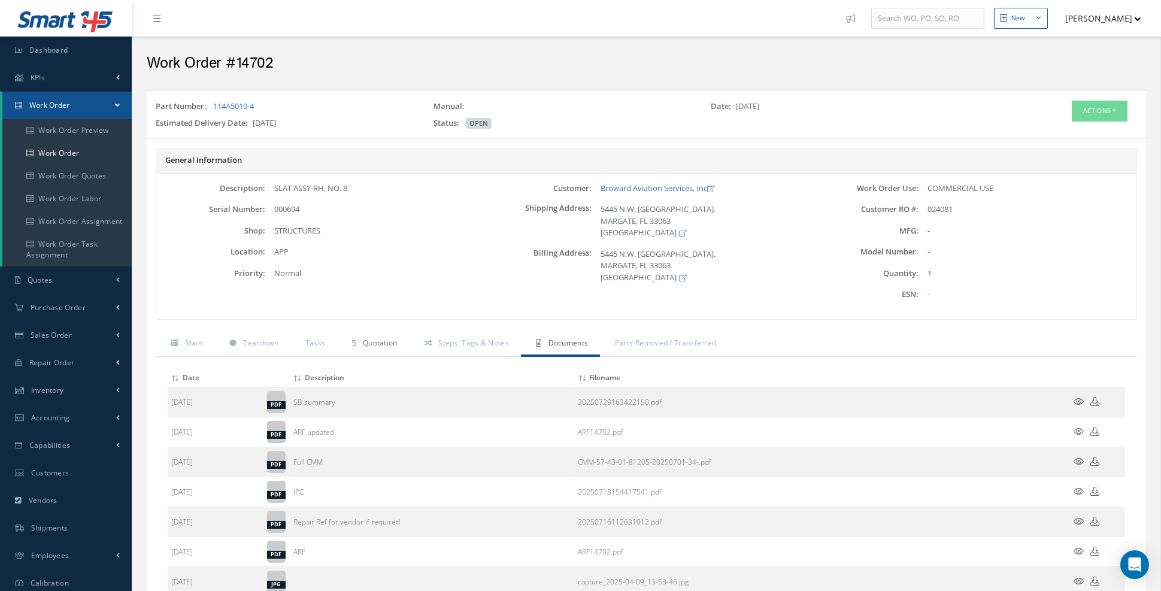
click at [392, 349] on link "Quotation" at bounding box center [373, 344] width 72 height 25
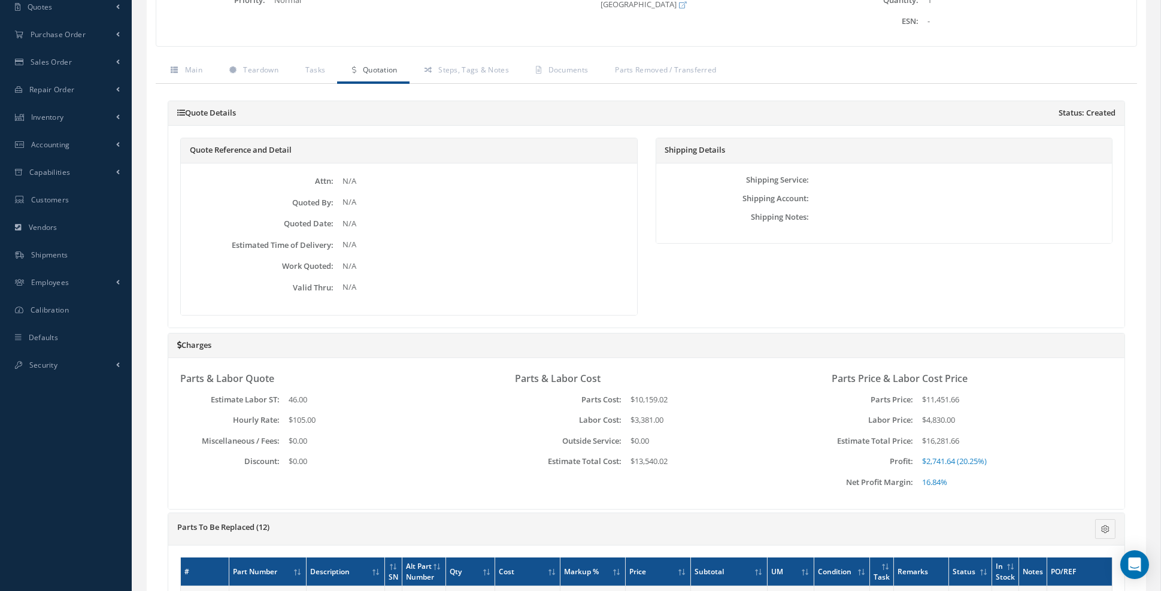
scroll to position [138, 0]
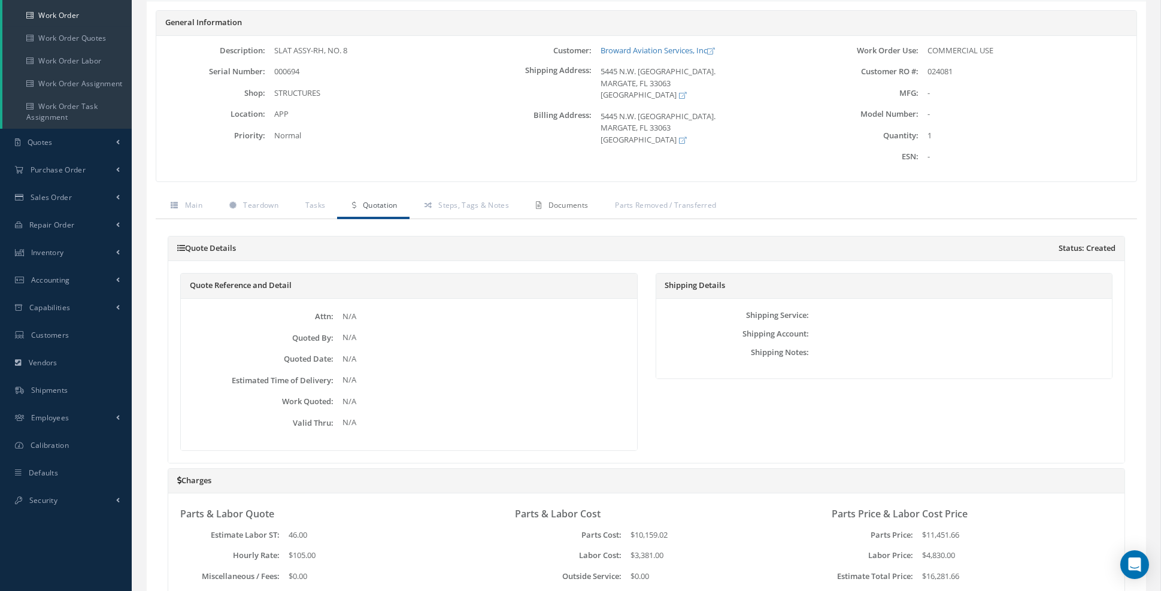
click at [563, 205] on span "Documents" at bounding box center [569, 205] width 40 height 10
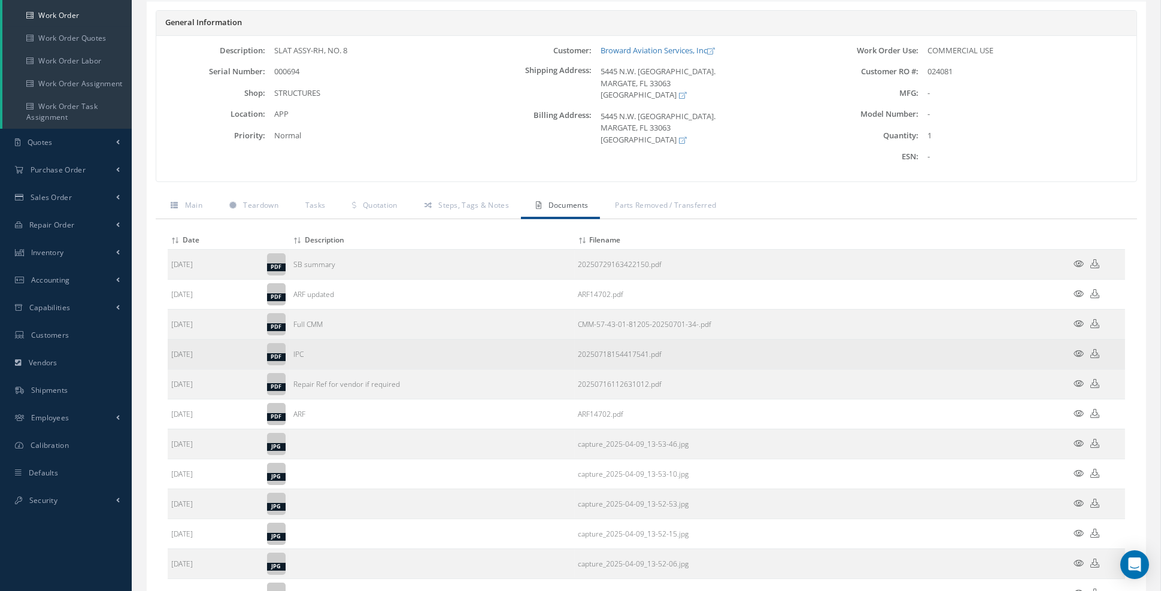
click at [1082, 350] on icon at bounding box center [1080, 353] width 10 height 9
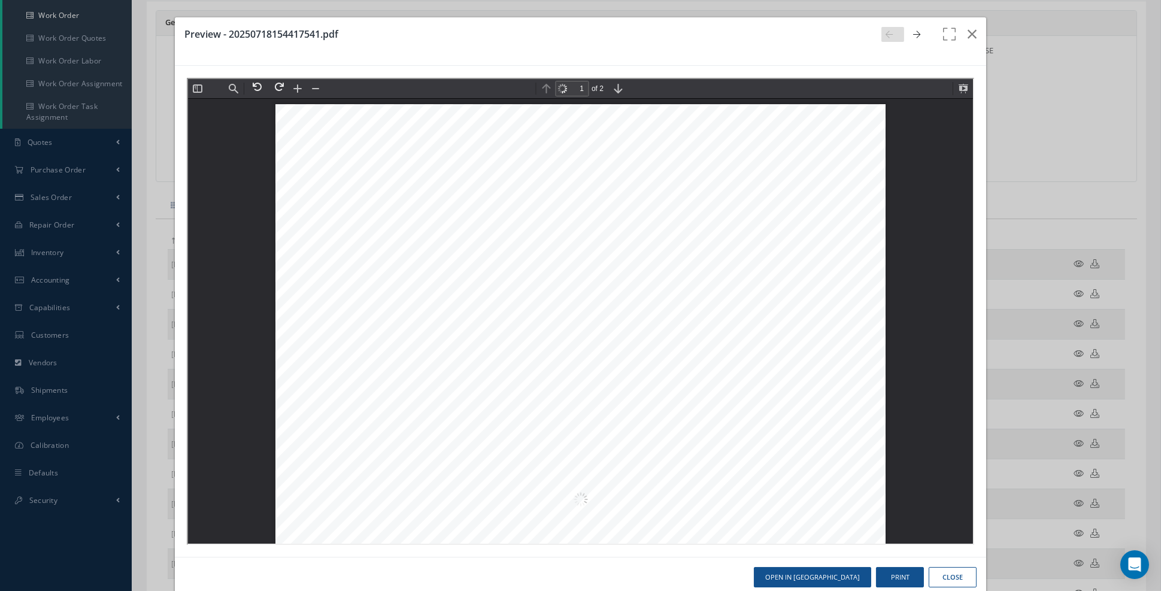
scroll to position [5, 0]
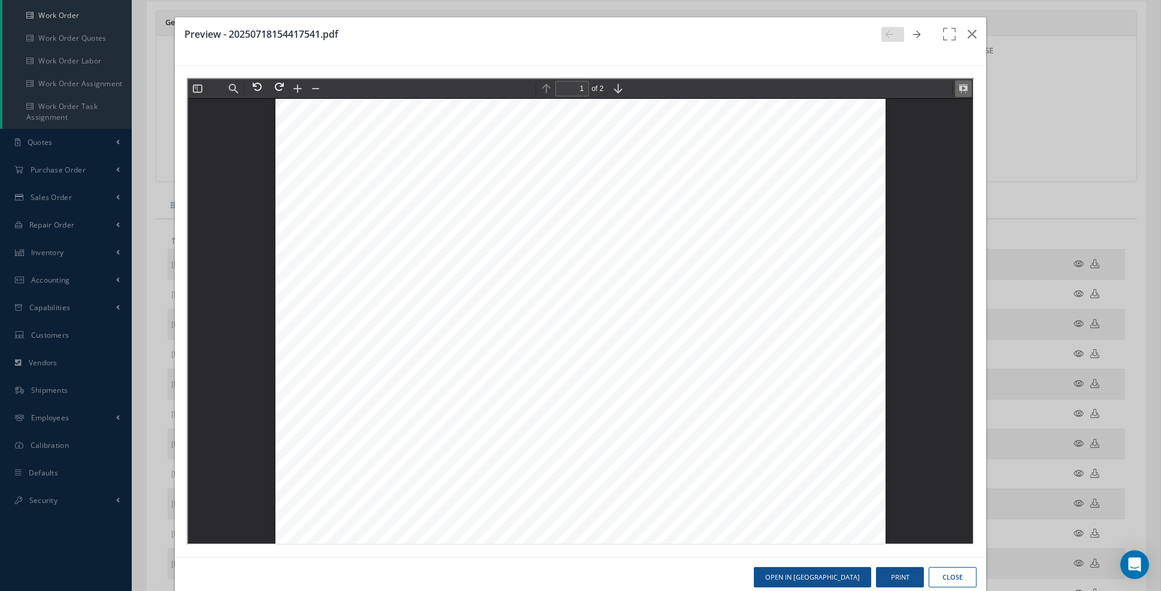
click at [963, 90] on button at bounding box center [962, 87] width 17 height 17
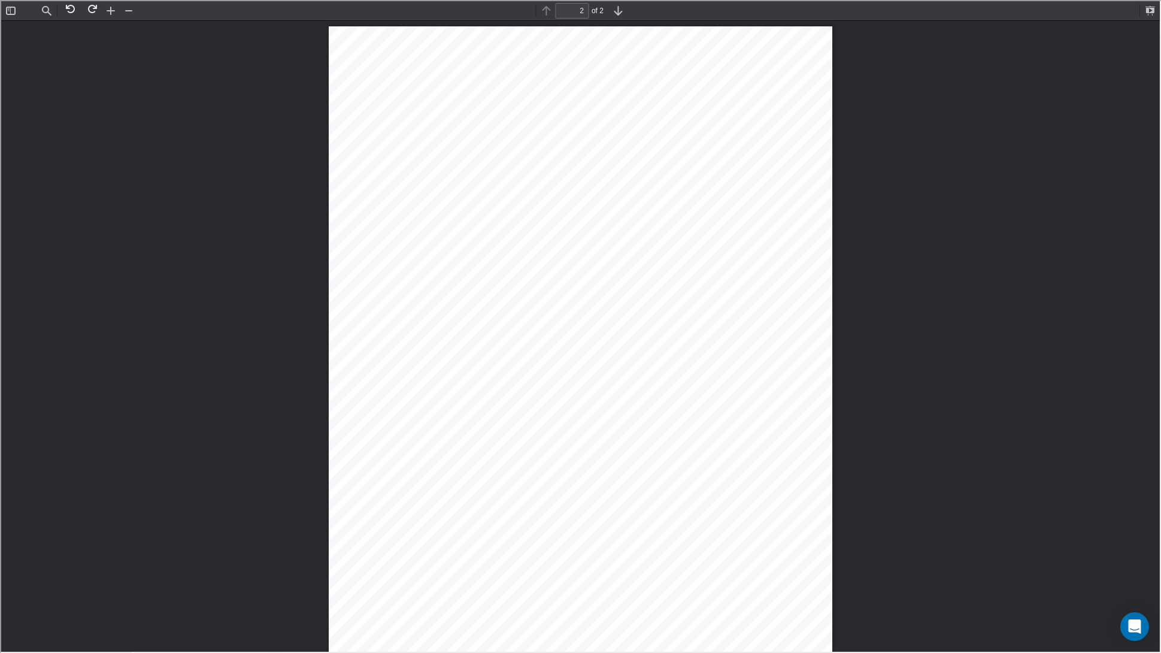
scroll to position [1814, 0]
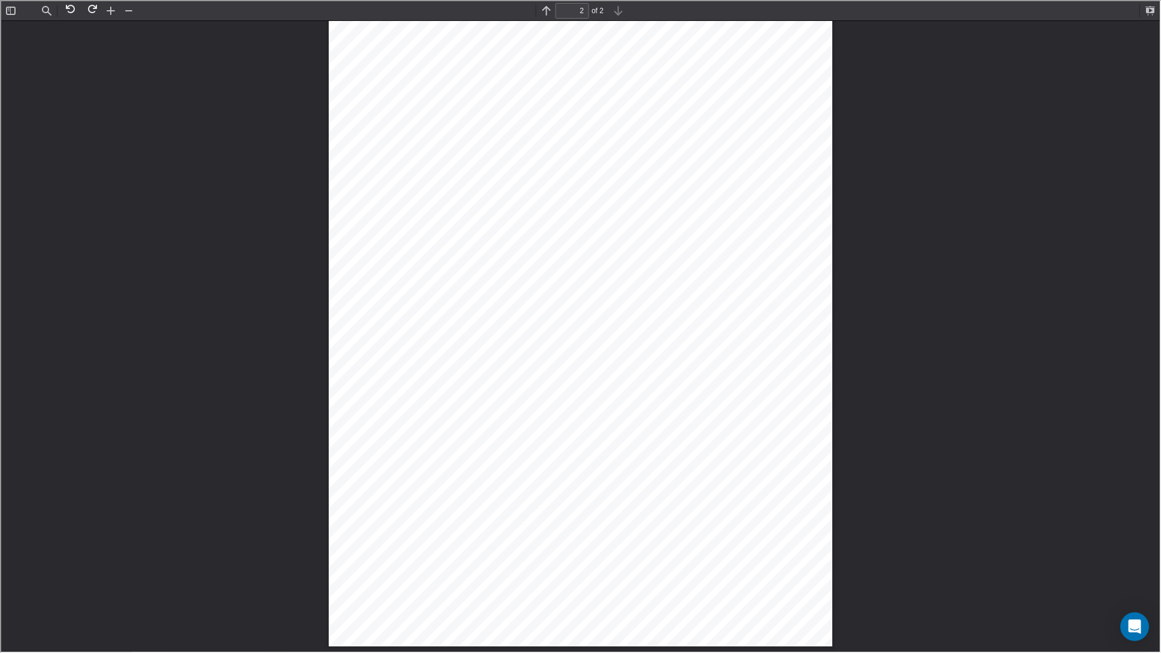
type input "1"
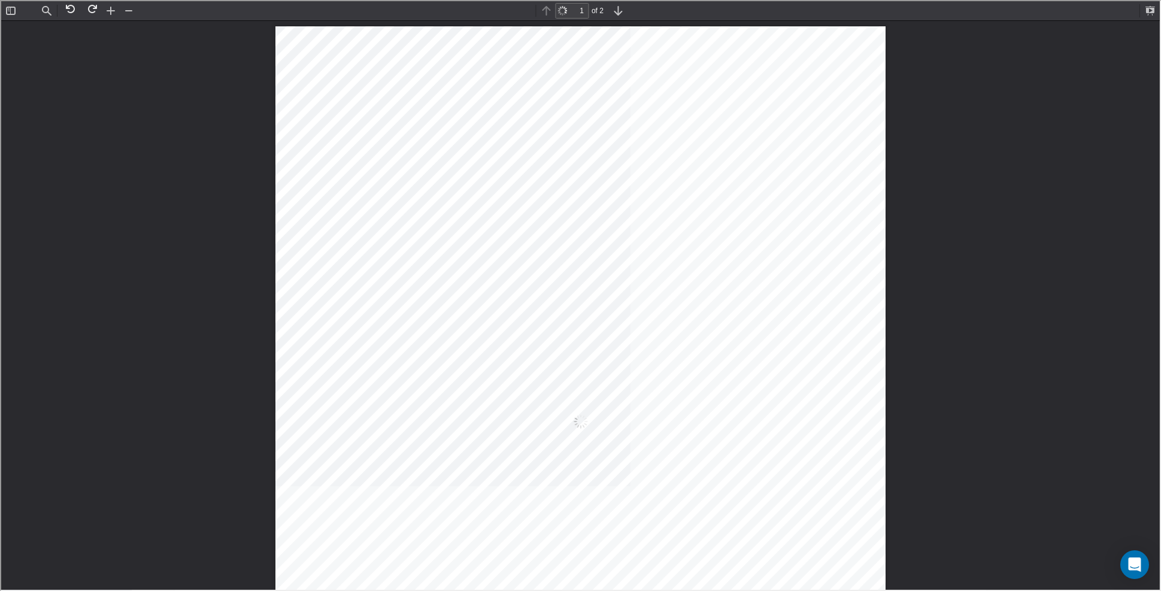
scroll to position [5, 0]
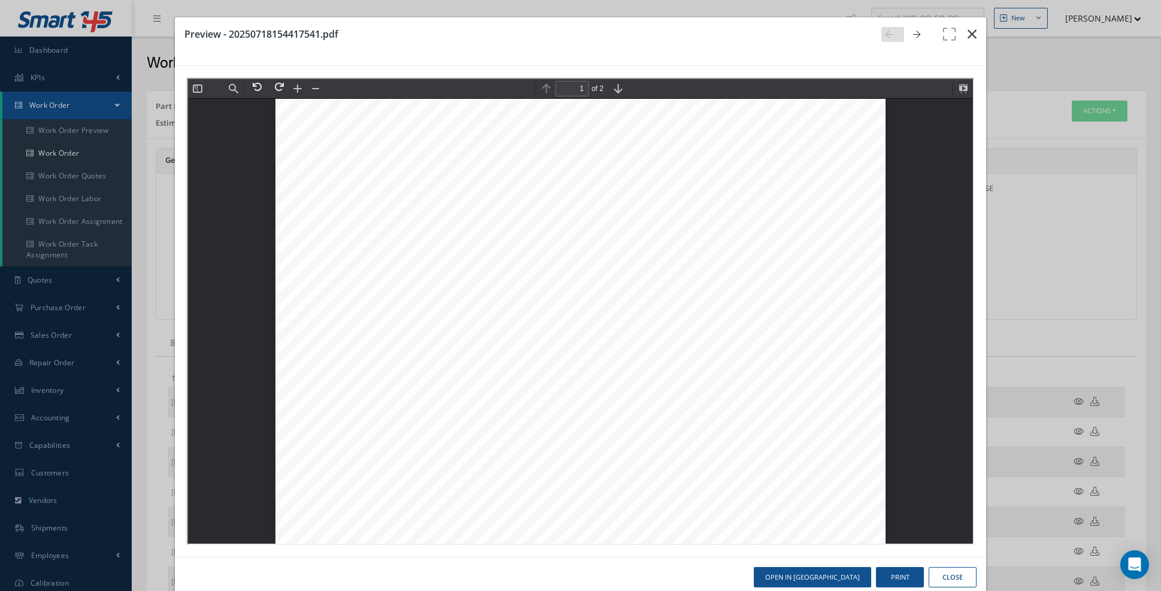
click at [970, 35] on icon "button" at bounding box center [972, 34] width 9 height 14
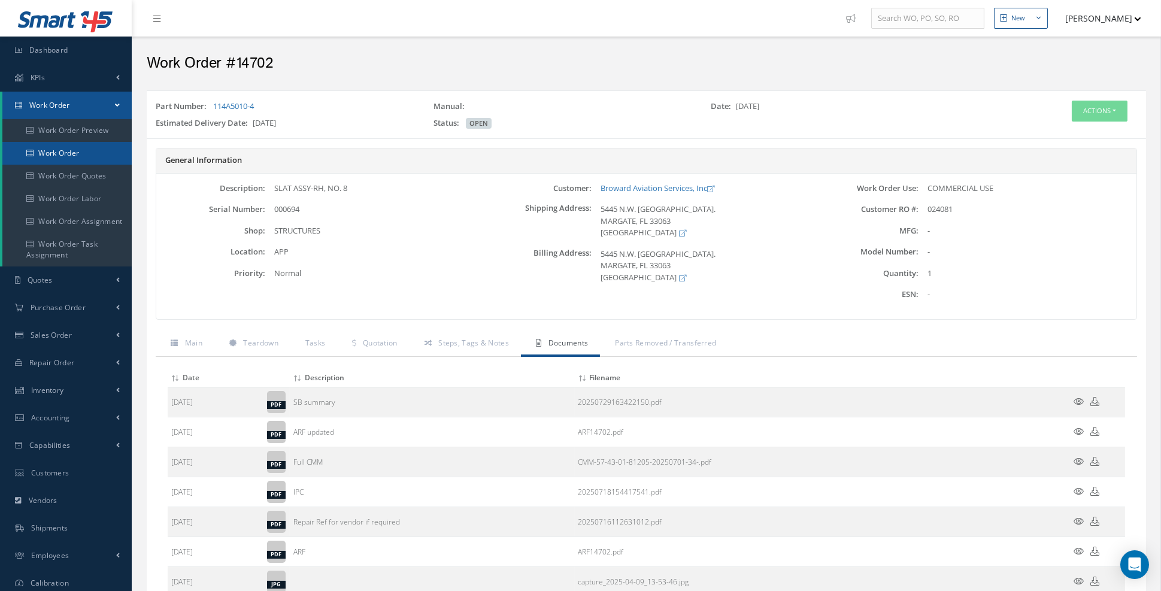
click at [84, 158] on link "Work Order" at bounding box center [66, 153] width 129 height 23
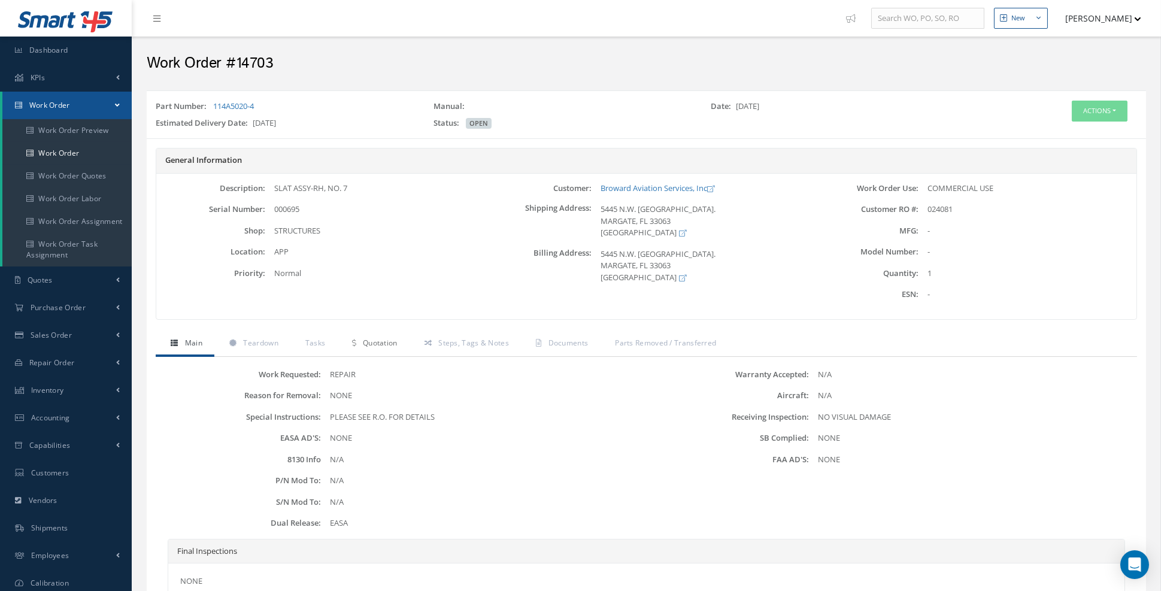
click at [385, 347] on link "Quotation" at bounding box center [373, 344] width 72 height 25
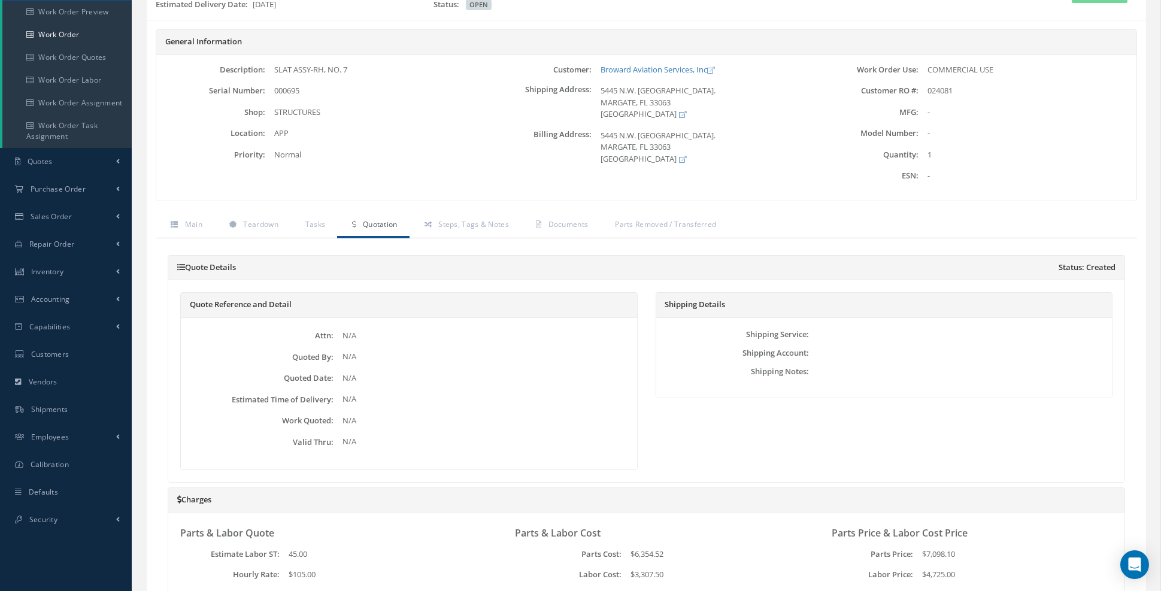
scroll to position [117, 0]
click at [565, 228] on span "Documents" at bounding box center [569, 226] width 40 height 10
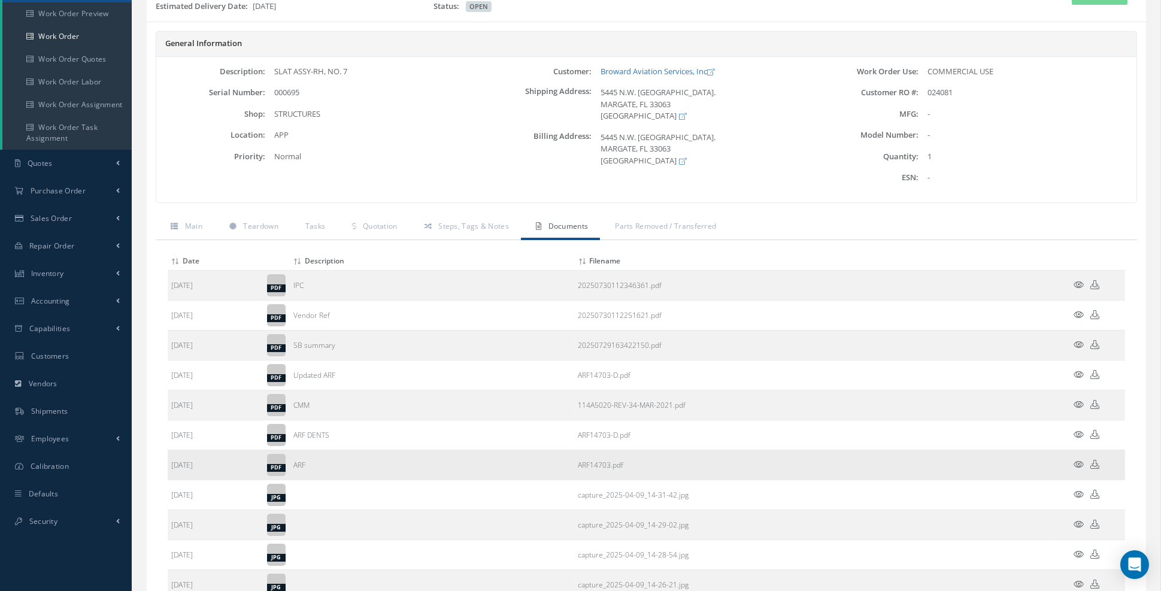
click at [1082, 460] on icon at bounding box center [1080, 464] width 10 height 9
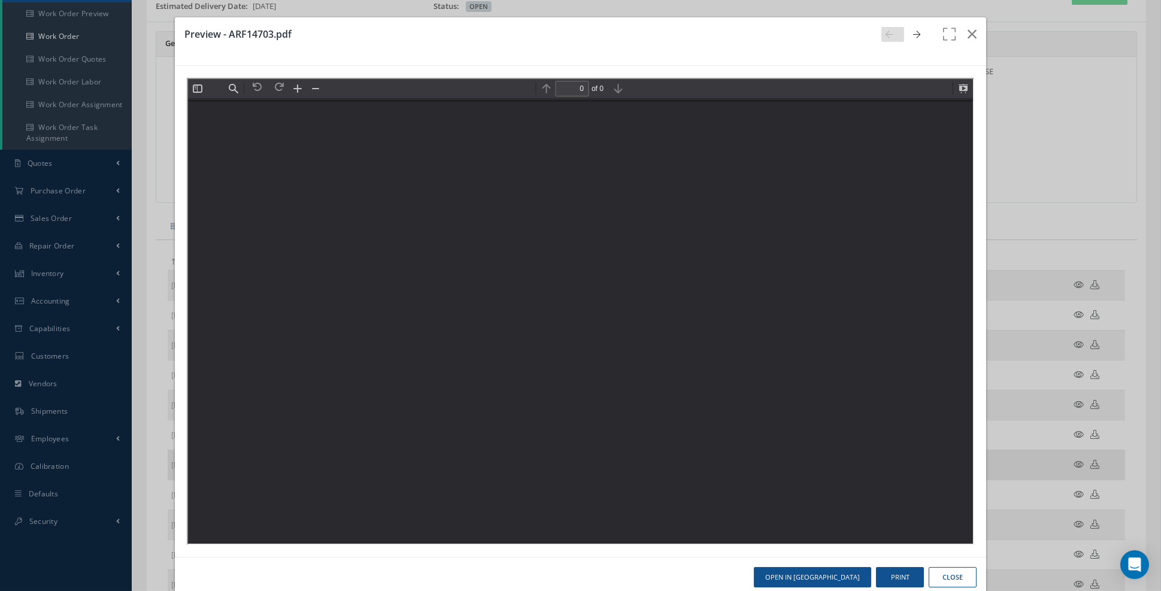
scroll to position [0, 0]
click at [966, 87] on button at bounding box center [962, 87] width 17 height 17
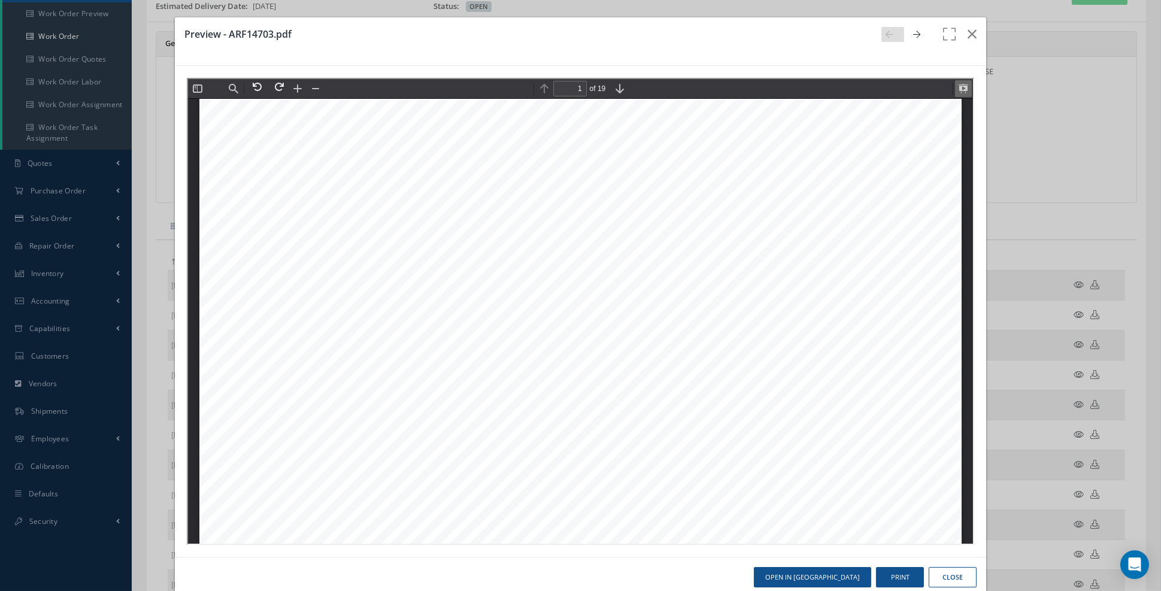
scroll to position [22, 0]
click at [967, 83] on button at bounding box center [962, 87] width 17 height 17
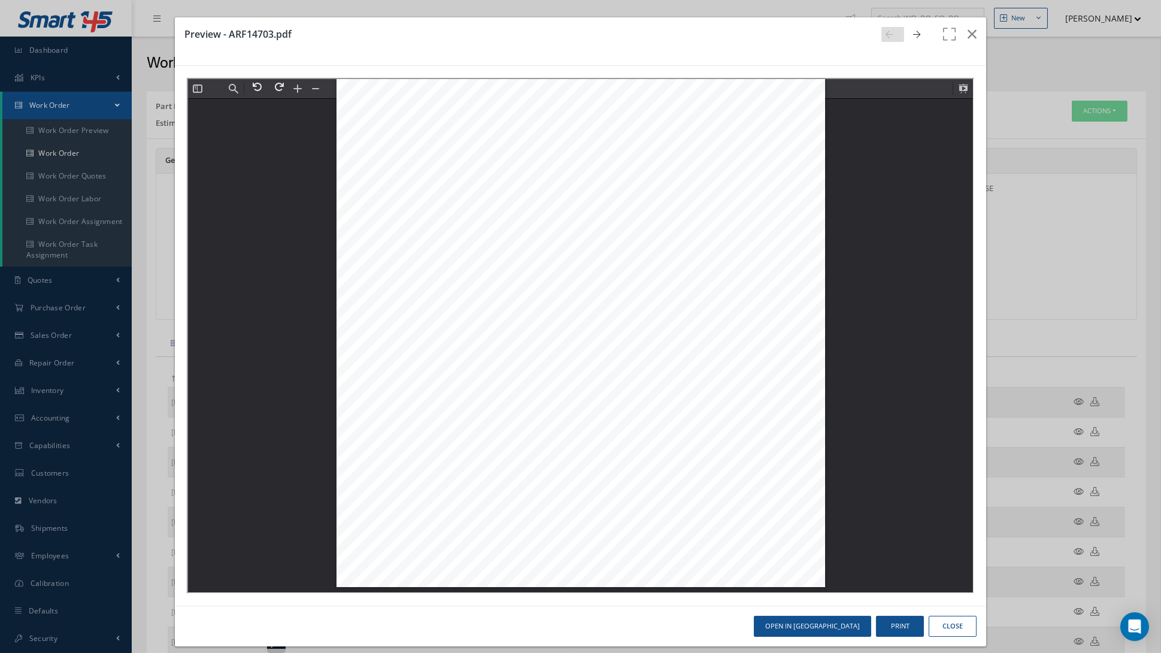
scroll to position [30834, 0]
type input "19"
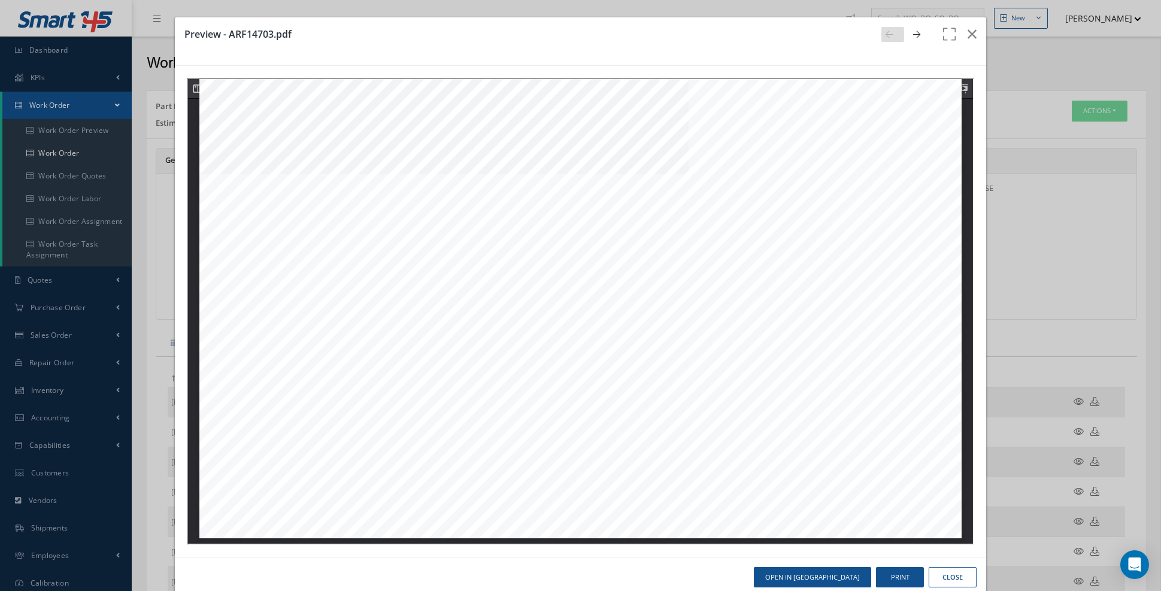
scroll to position [18411, 0]
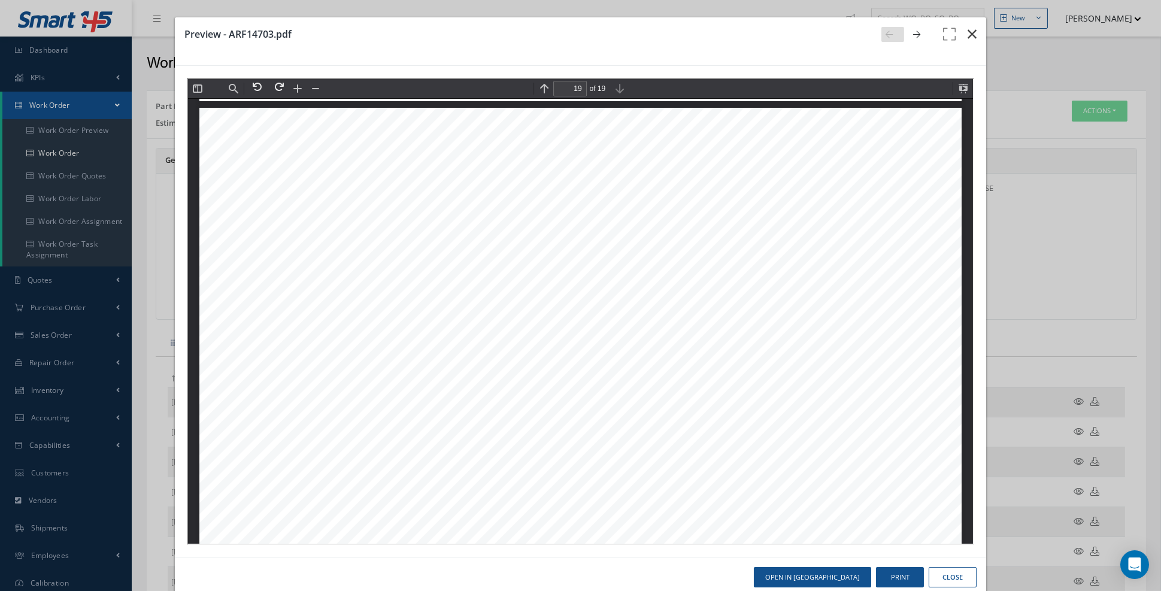
click at [977, 37] on button "button" at bounding box center [972, 34] width 28 height 34
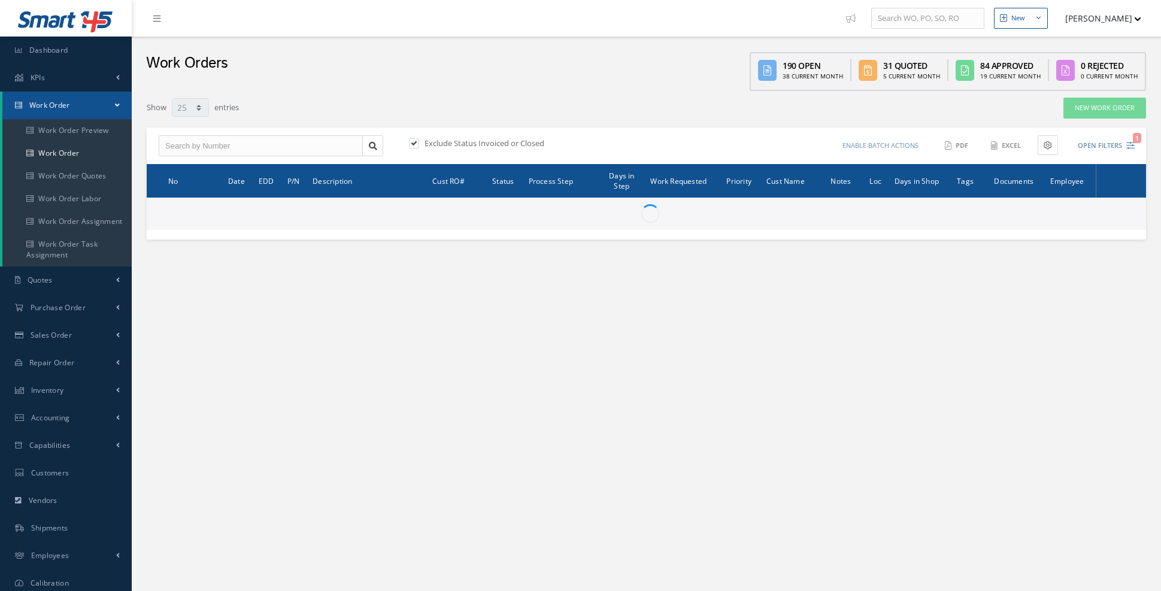
select select "25"
click at [249, 144] on input "text" at bounding box center [261, 146] width 204 height 22
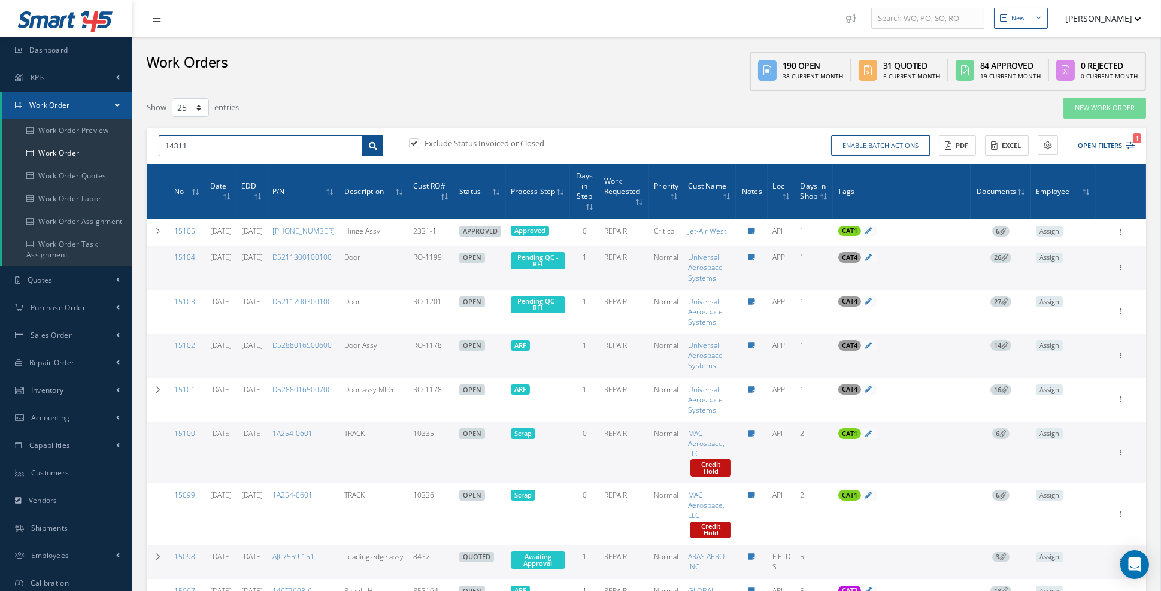
type input "14311"
click at [372, 149] on link at bounding box center [372, 146] width 21 height 22
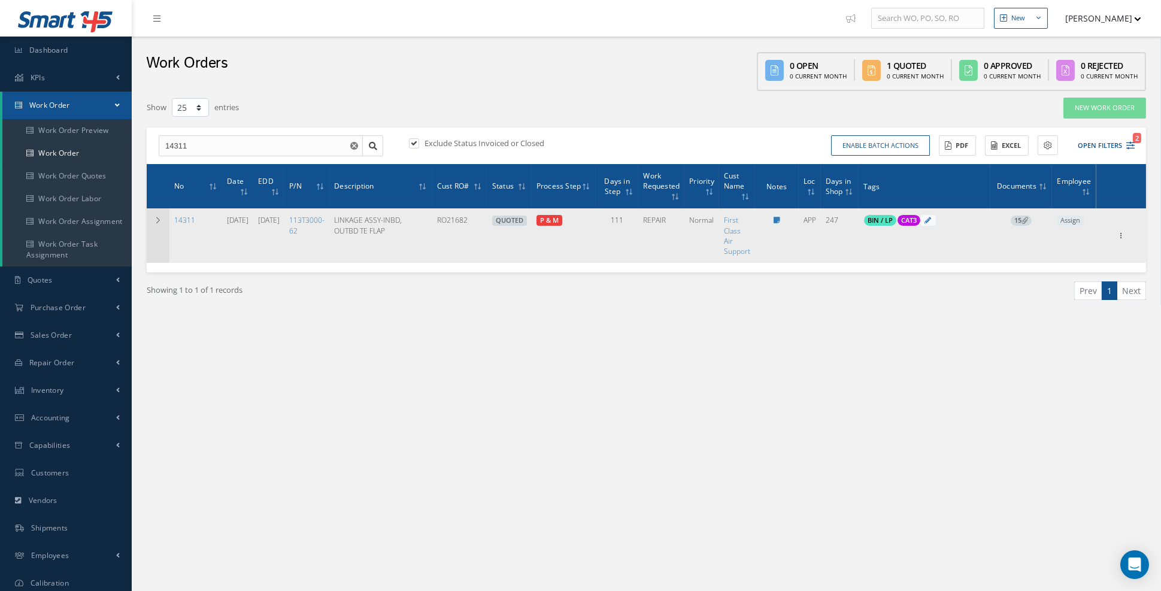
click at [153, 215] on td at bounding box center [158, 235] width 23 height 55
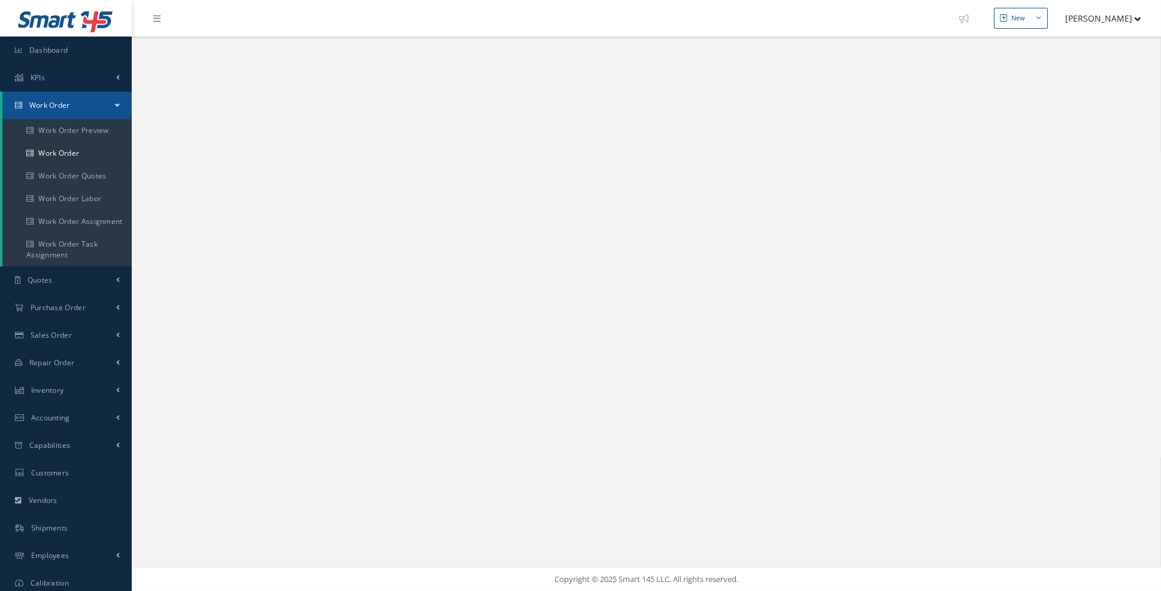
select select "25"
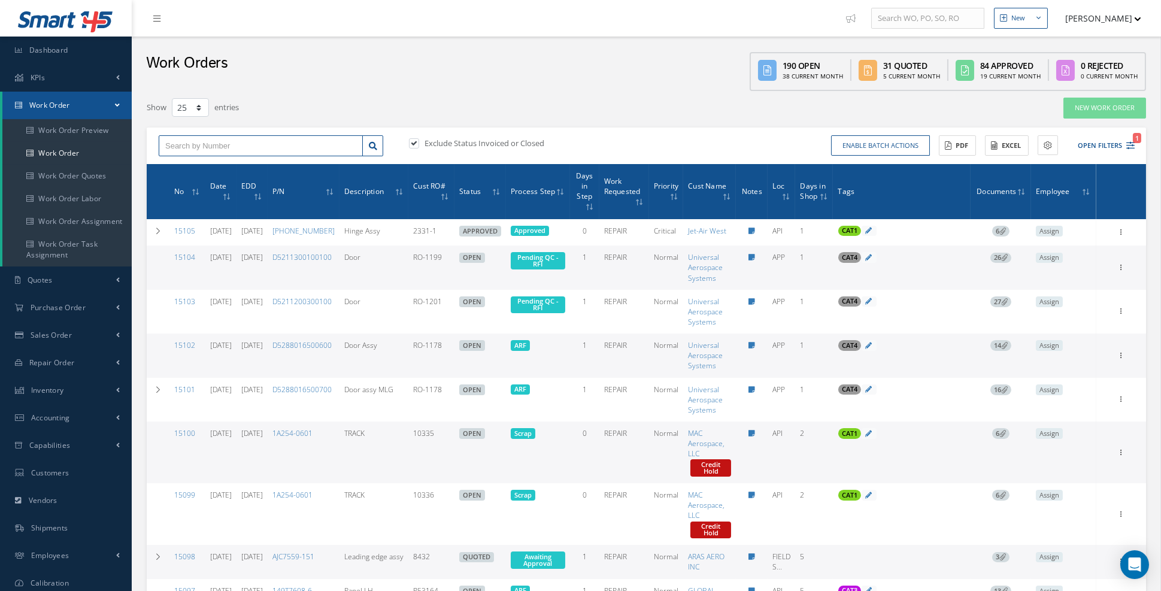
click at [247, 149] on input "text" at bounding box center [261, 146] width 204 height 22
click at [207, 148] on input "text" at bounding box center [261, 146] width 204 height 22
type input "14088"
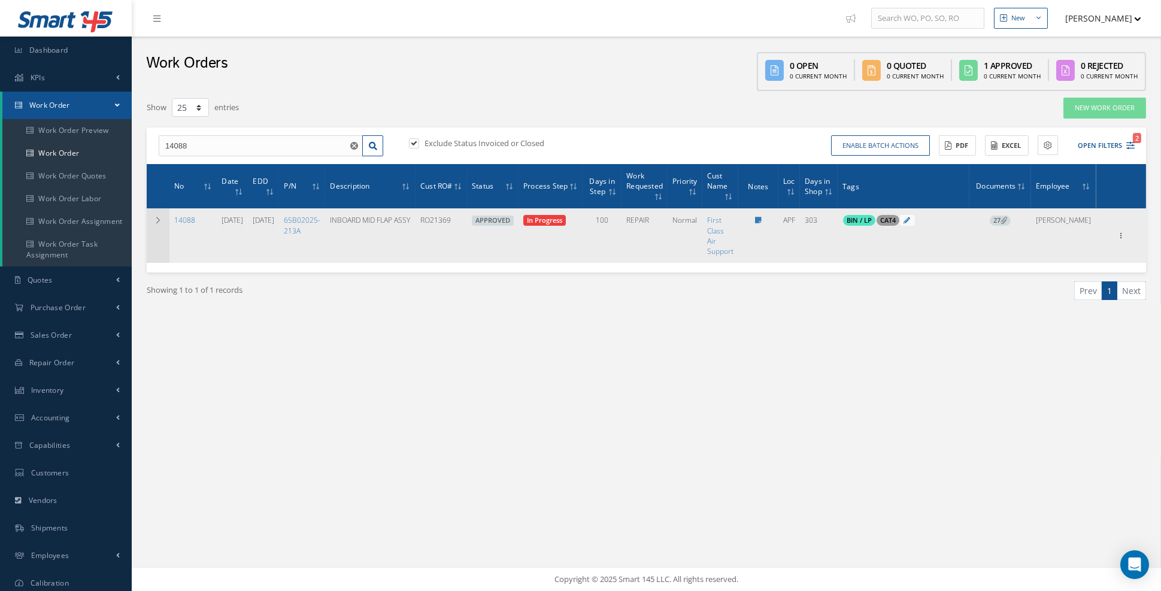
click at [161, 222] on icon at bounding box center [158, 220] width 8 height 7
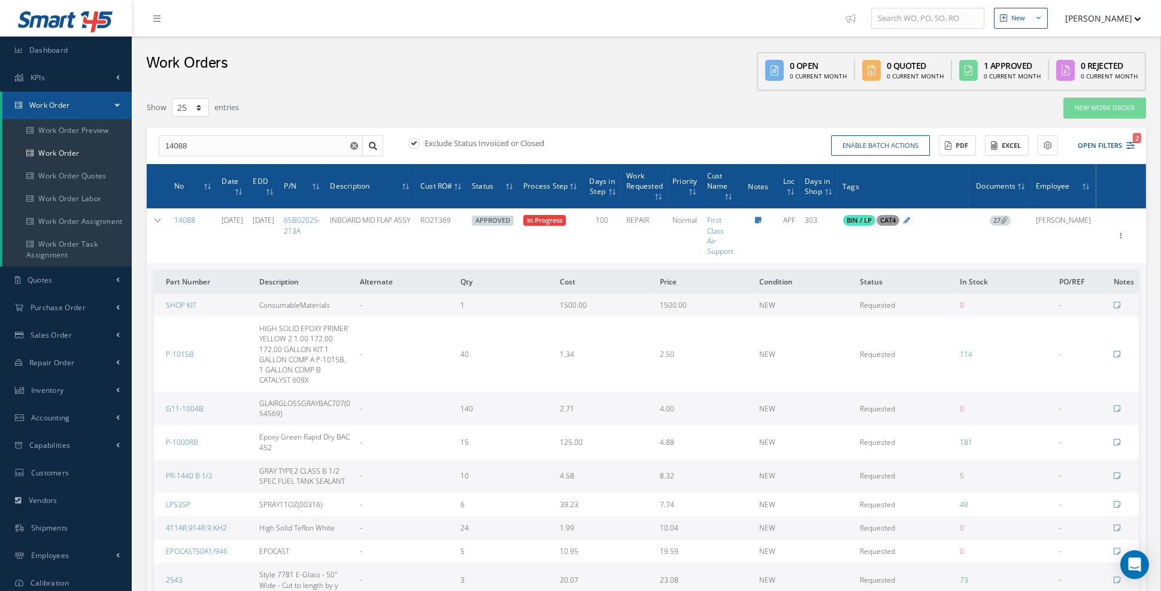
click at [355, 147] on use "Reset" at bounding box center [354, 146] width 8 height 8
